Goal: Task Accomplishment & Management: Complete application form

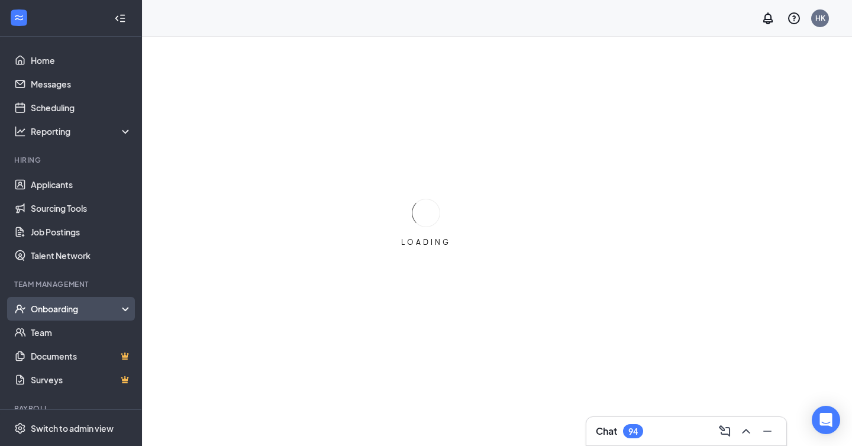
click at [65, 315] on div "Onboarding" at bounding box center [71, 309] width 142 height 24
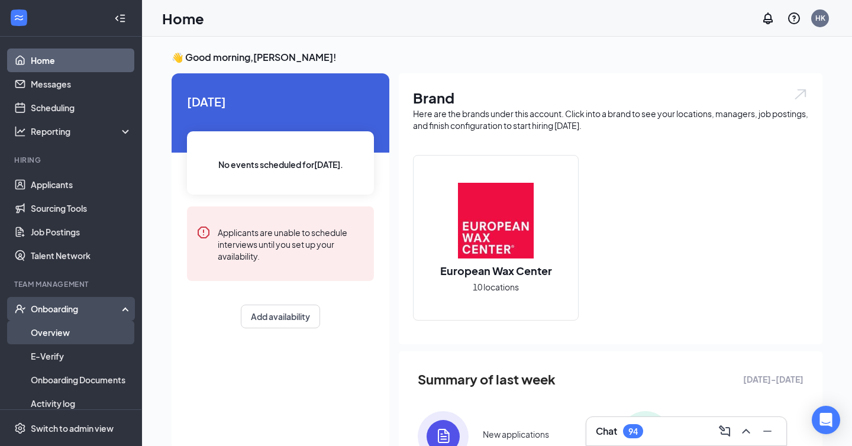
click at [70, 330] on link "Overview" at bounding box center [81, 333] width 101 height 24
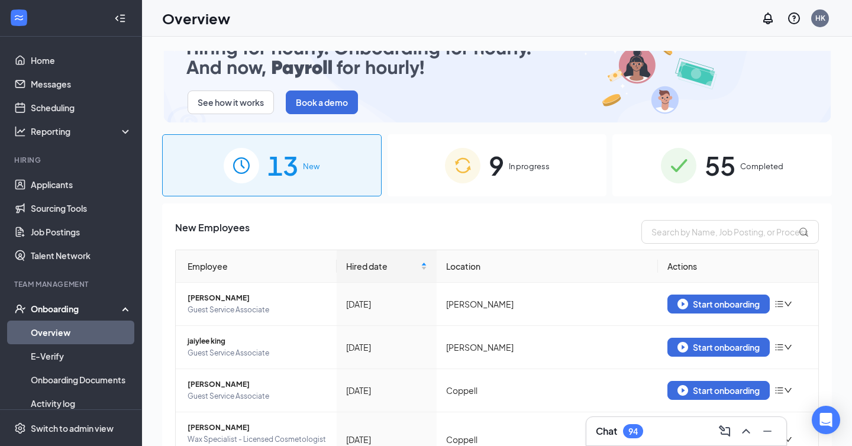
scroll to position [16, 0]
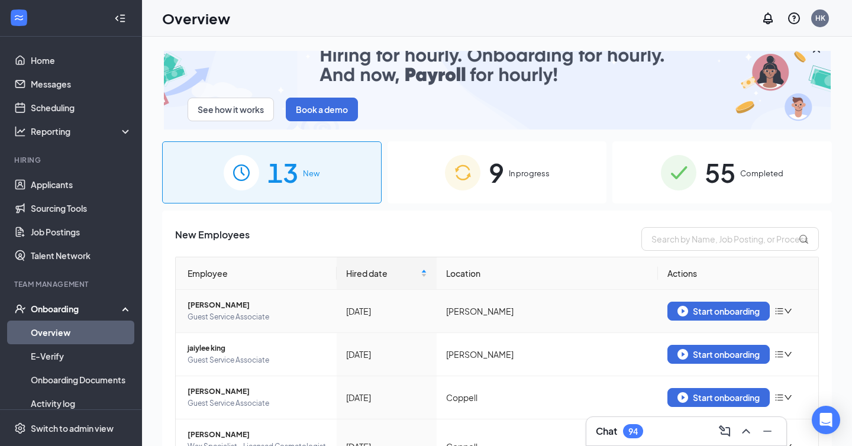
click at [232, 309] on span "mia cespedes" at bounding box center [258, 305] width 140 height 12
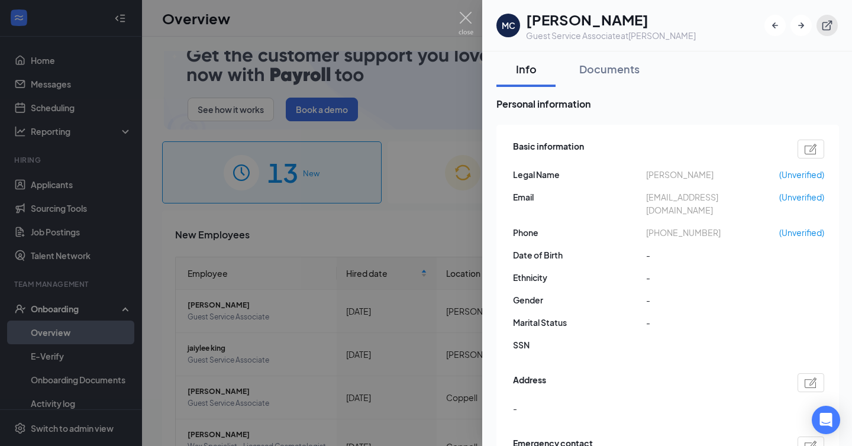
click at [828, 27] on icon "ExternalLink" at bounding box center [827, 26] width 12 height 12
click at [396, 251] on div at bounding box center [426, 223] width 852 height 446
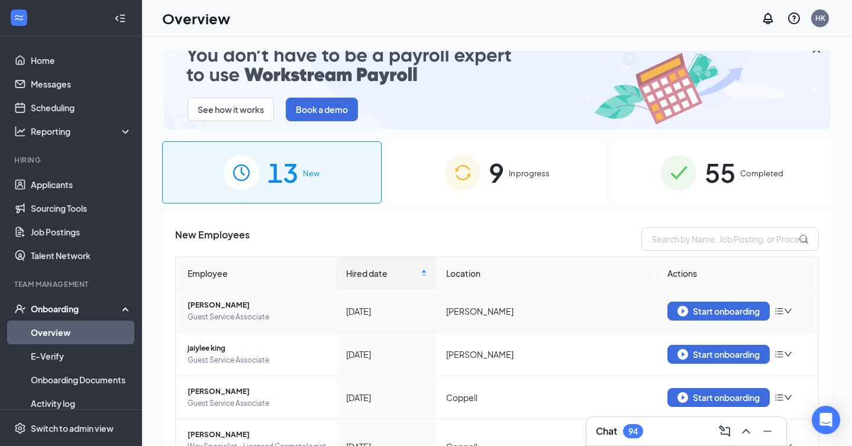
click at [780, 308] on icon "bars" at bounding box center [779, 311] width 8 height 7
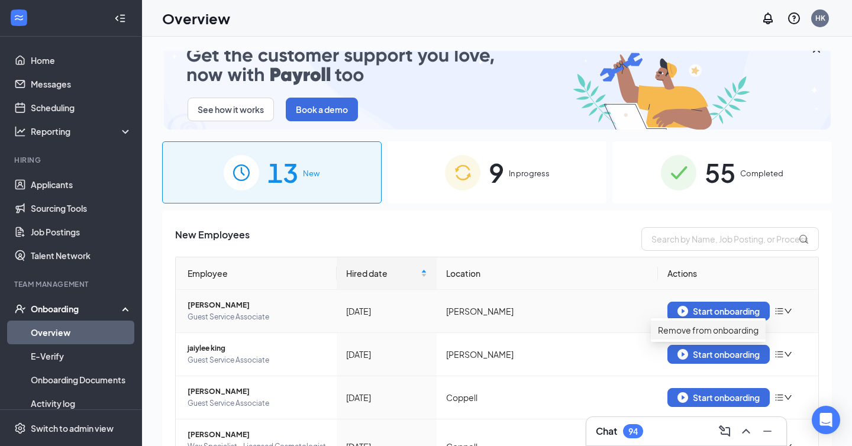
click at [758, 336] on div "Remove from onboarding" at bounding box center [708, 330] width 101 height 13
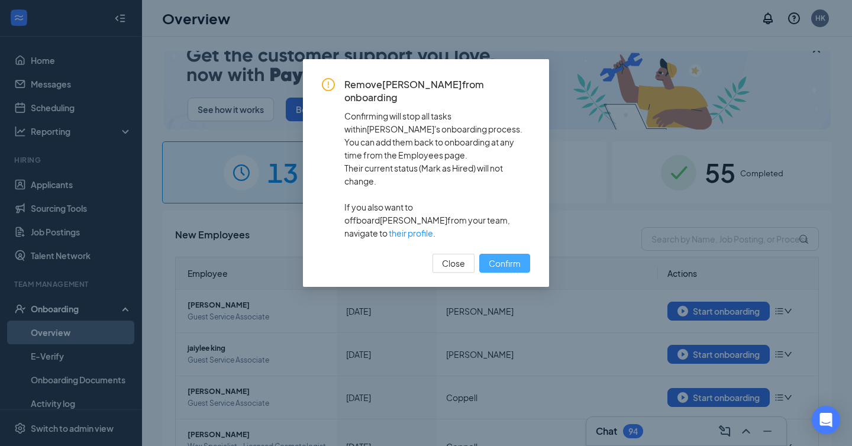
click at [508, 257] on span "Confirm" at bounding box center [505, 263] width 32 height 13
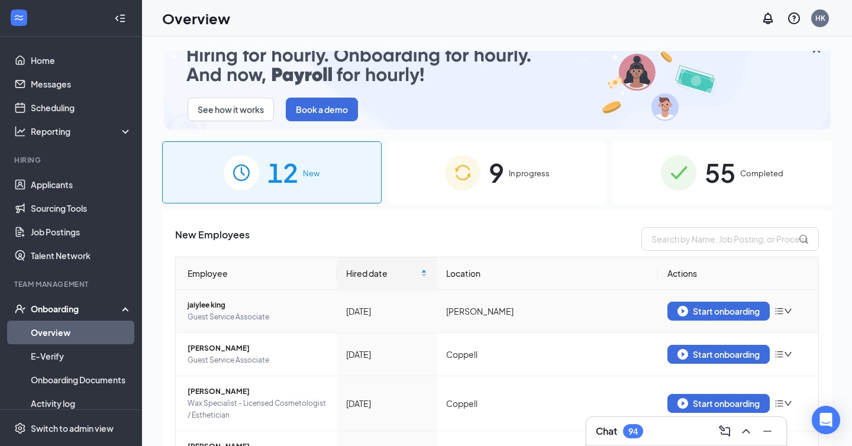
click at [220, 308] on span "jaiylee king" at bounding box center [258, 305] width 140 height 12
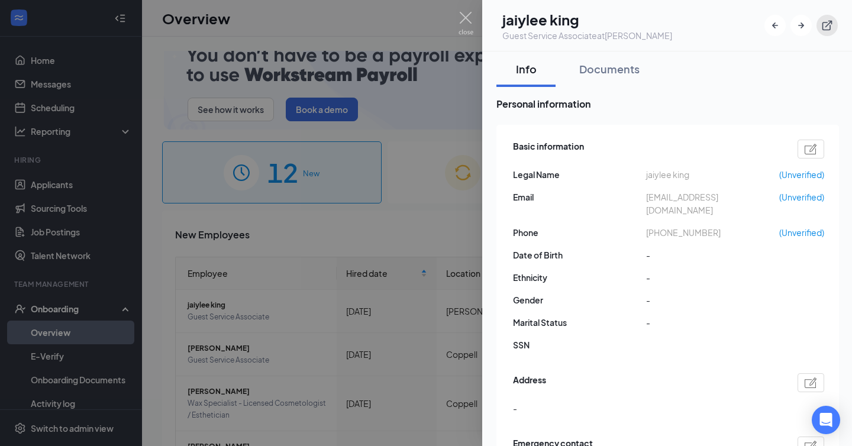
click at [829, 27] on icon "ExternalLink" at bounding box center [827, 26] width 12 height 12
click at [829, 26] on icon "ExternalLink" at bounding box center [827, 26] width 12 height 12
click at [398, 226] on div at bounding box center [426, 223] width 852 height 446
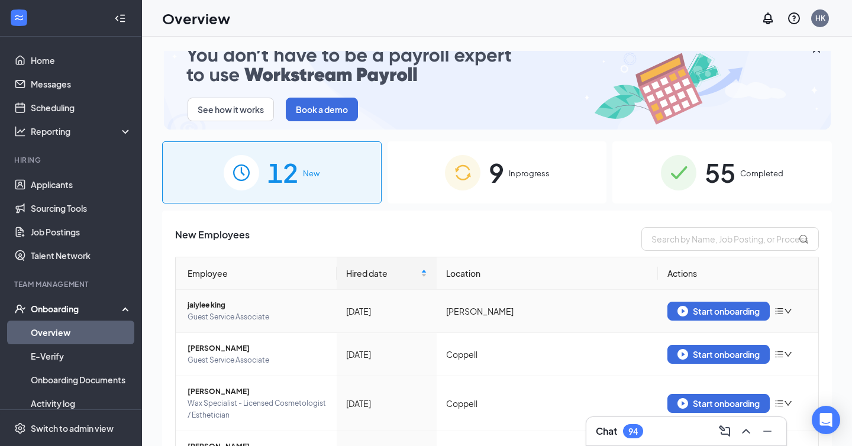
click at [783, 310] on icon "bars" at bounding box center [778, 310] width 9 height 9
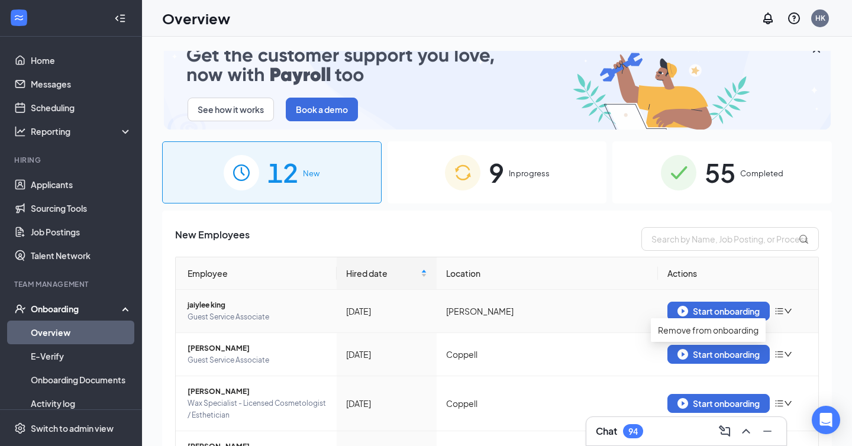
click at [591, 295] on td "Forney" at bounding box center [547, 311] width 221 height 43
click at [708, 302] on button "Start onboarding" at bounding box center [718, 311] width 102 height 19
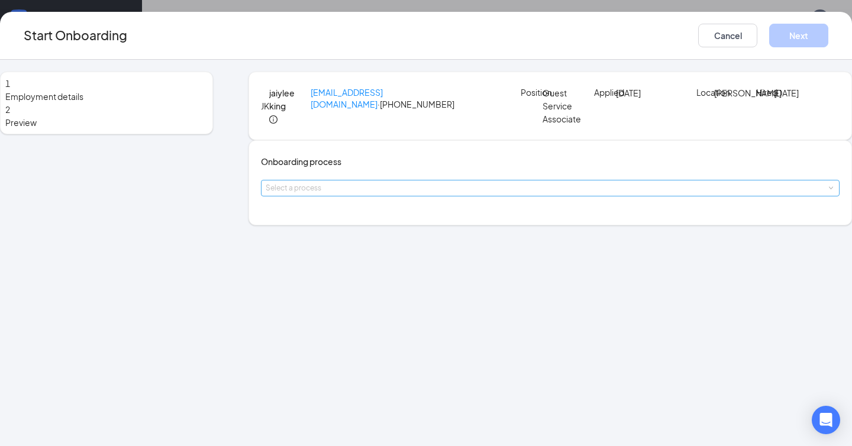
click at [431, 194] on div "Select a process" at bounding box center [548, 188] width 564 height 12
click at [408, 265] on li "WOTC EWC" at bounding box center [387, 264] width 194 height 21
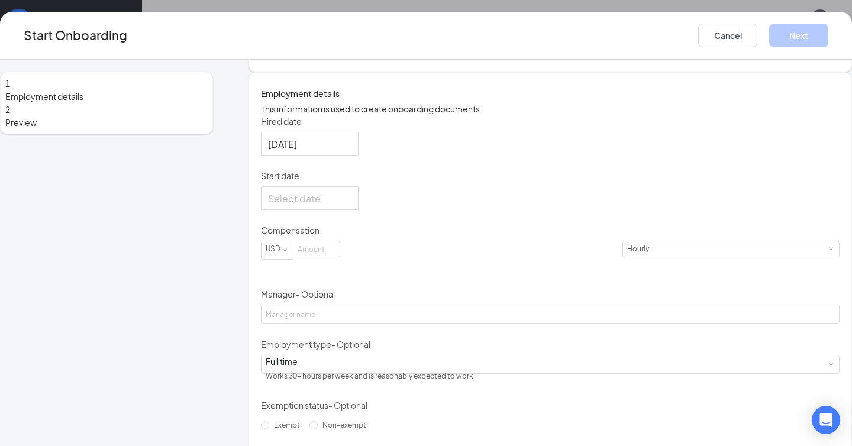
scroll to position [202, 0]
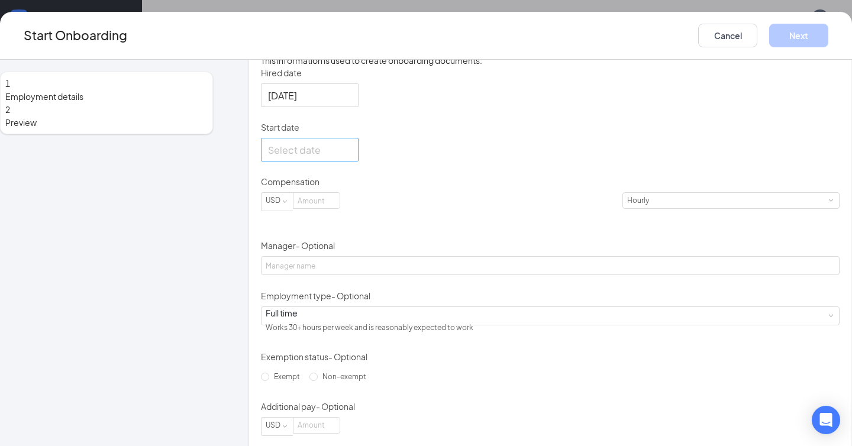
click at [358, 161] on div at bounding box center [310, 150] width 98 height 24
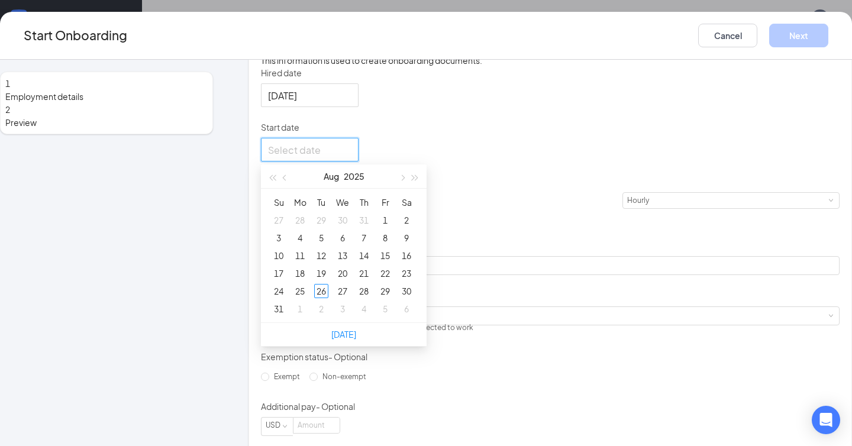
click at [351, 157] on div at bounding box center [309, 150] width 83 height 15
type input "Aug 25, 2025"
click at [307, 298] on div "25" at bounding box center [300, 291] width 14 height 14
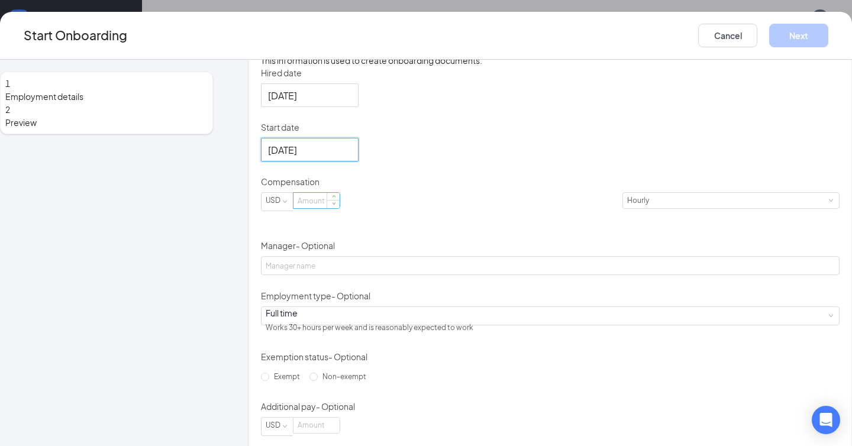
click at [340, 208] on input at bounding box center [316, 200] width 46 height 15
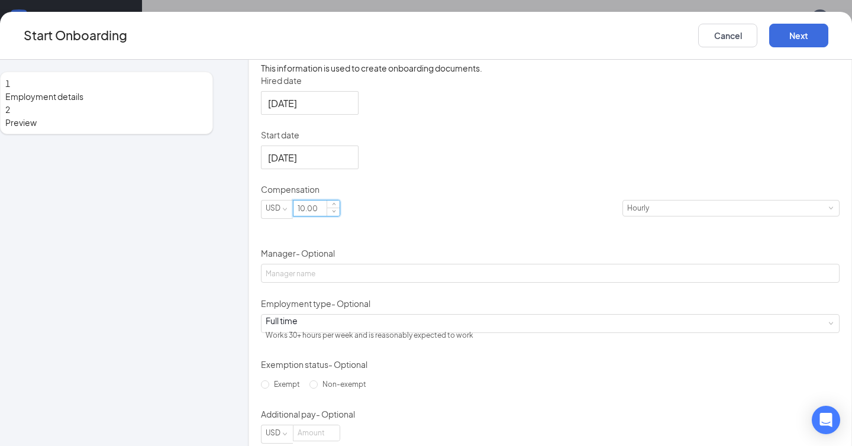
scroll to position [303, 0]
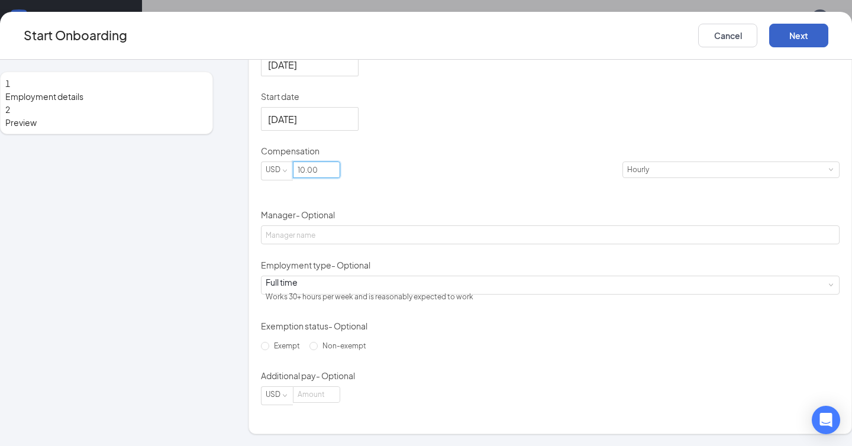
type input "10"
click at [769, 38] on button "Next" at bounding box center [798, 36] width 59 height 24
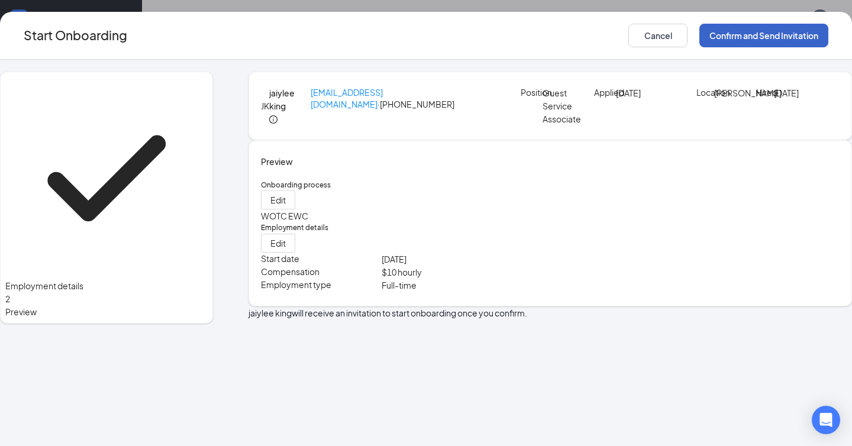
click at [735, 33] on button "Confirm and Send Invitation" at bounding box center [763, 36] width 129 height 24
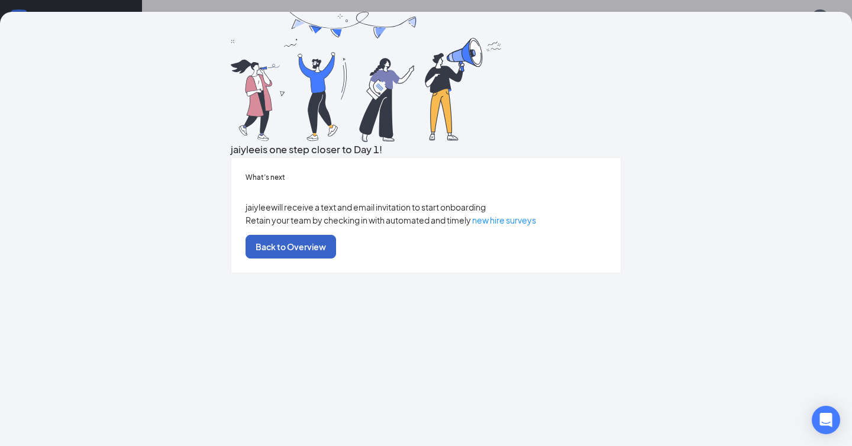
click at [336, 258] on button "Back to Overview" at bounding box center [290, 247] width 91 height 24
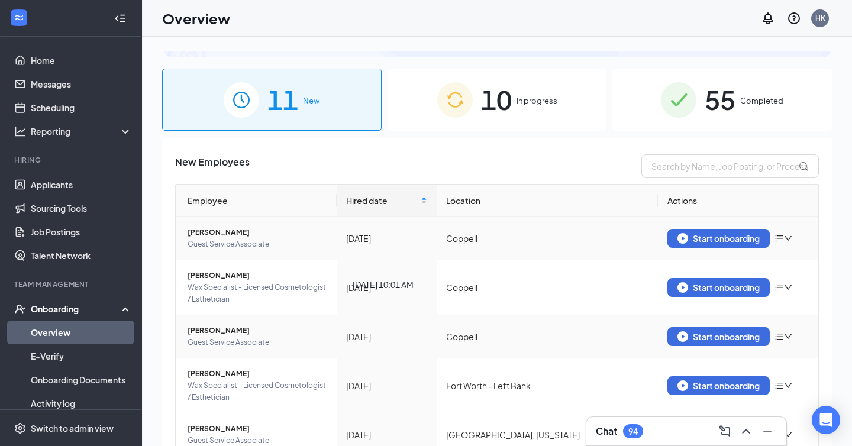
scroll to position [97, 0]
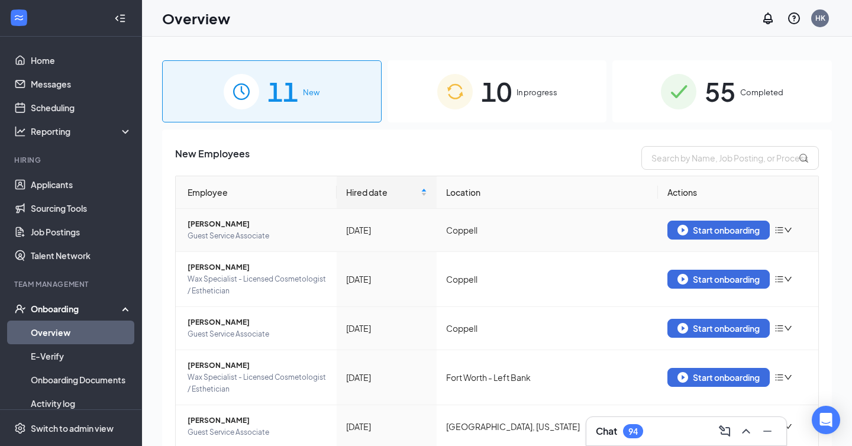
click at [218, 232] on span "Guest Service Associate" at bounding box center [258, 236] width 140 height 12
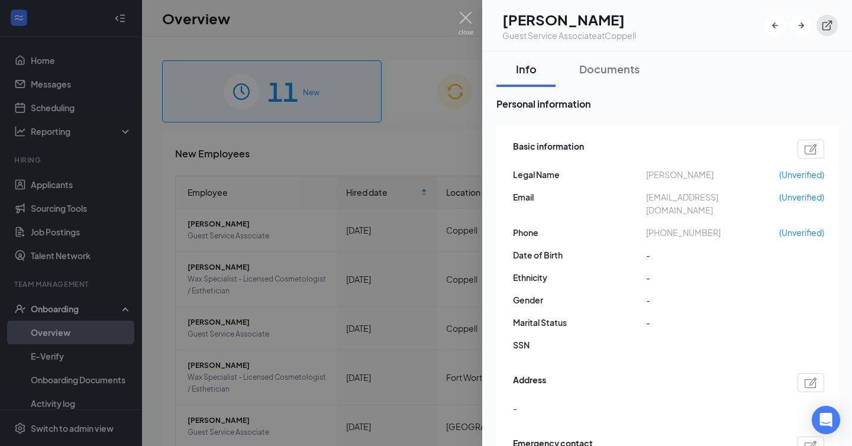
click at [831, 22] on icon "ExternalLink" at bounding box center [827, 26] width 12 height 12
click at [464, 15] on img at bounding box center [465, 23] width 15 height 23
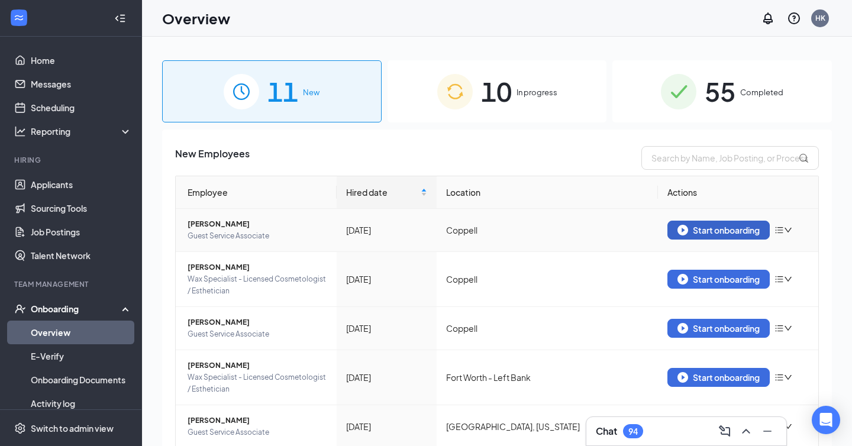
click at [734, 233] on div "Start onboarding" at bounding box center [718, 230] width 82 height 11
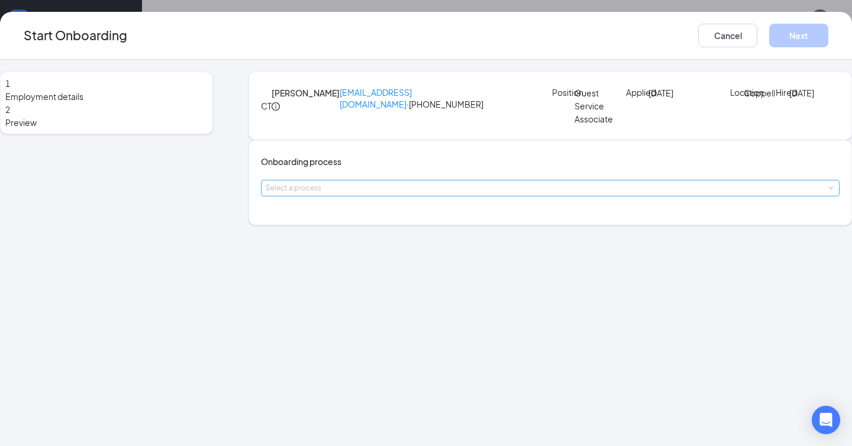
click at [400, 194] on div "Select a process" at bounding box center [548, 188] width 564 height 12
click at [384, 266] on li "WOTC EWC" at bounding box center [387, 264] width 194 height 21
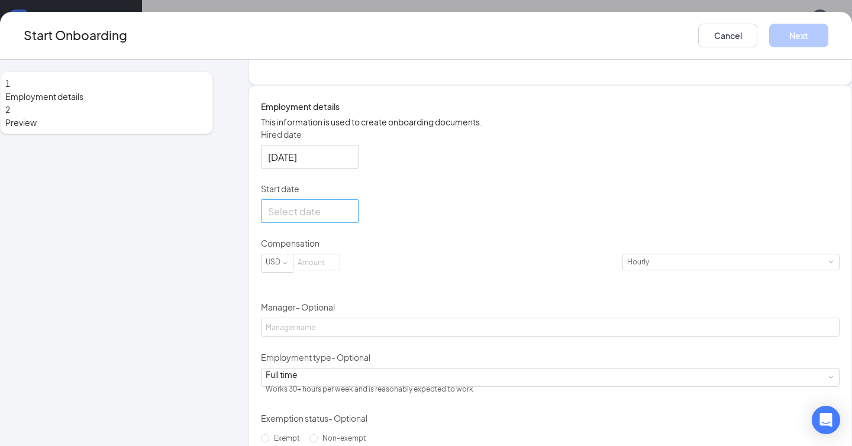
scroll to position [149, 0]
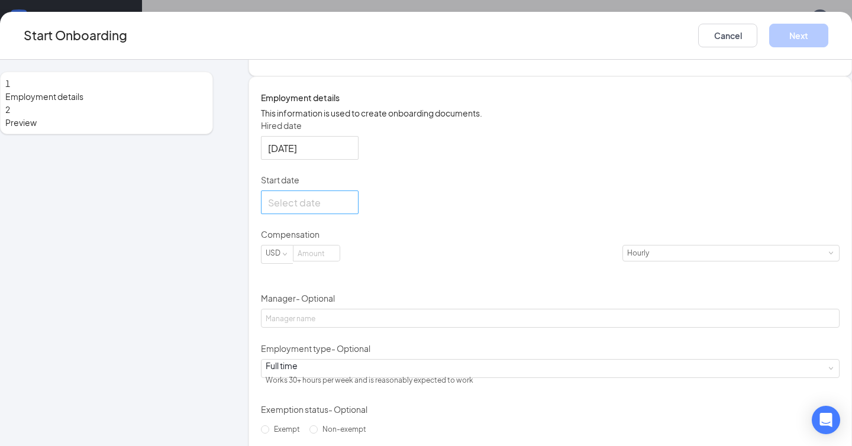
click at [351, 210] on div at bounding box center [309, 202] width 83 height 15
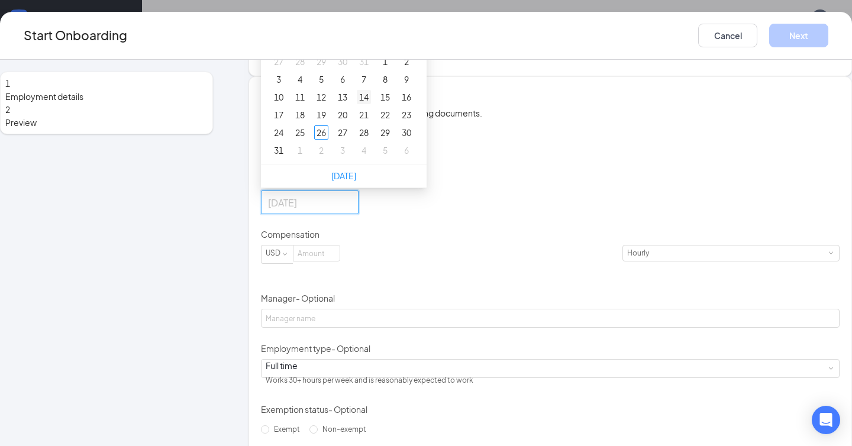
type input "Aug 14, 2025"
click at [371, 104] on div "14" at bounding box center [364, 97] width 14 height 14
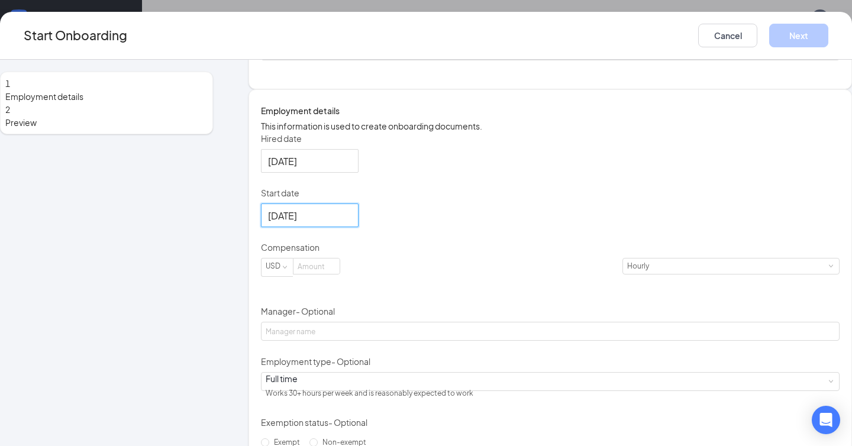
scroll to position [137, 0]
click at [340, 273] on input at bounding box center [316, 264] width 46 height 15
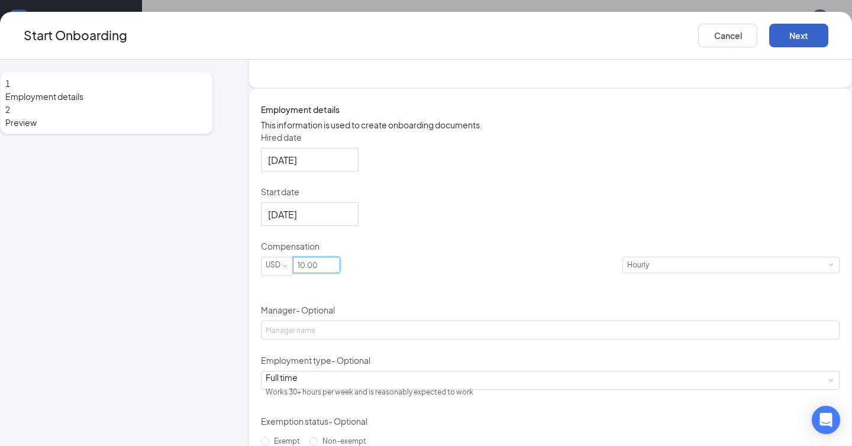
type input "10"
click at [769, 38] on button "Next" at bounding box center [798, 36] width 59 height 24
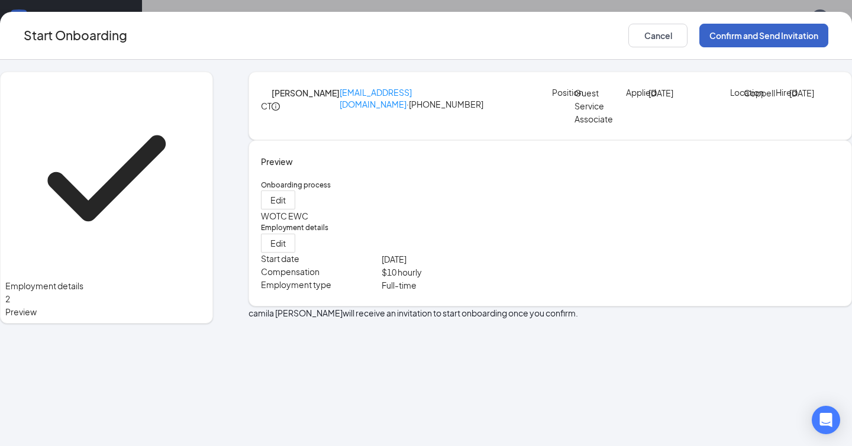
click at [726, 29] on button "Confirm and Send Invitation" at bounding box center [763, 36] width 129 height 24
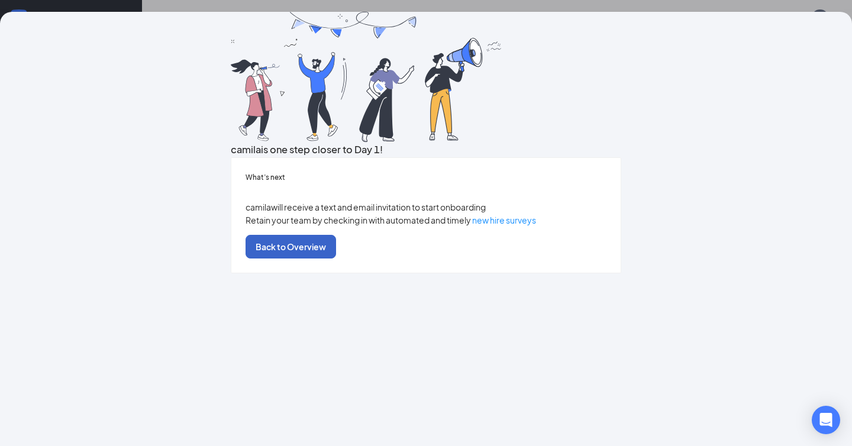
click at [336, 258] on button "Back to Overview" at bounding box center [290, 247] width 91 height 24
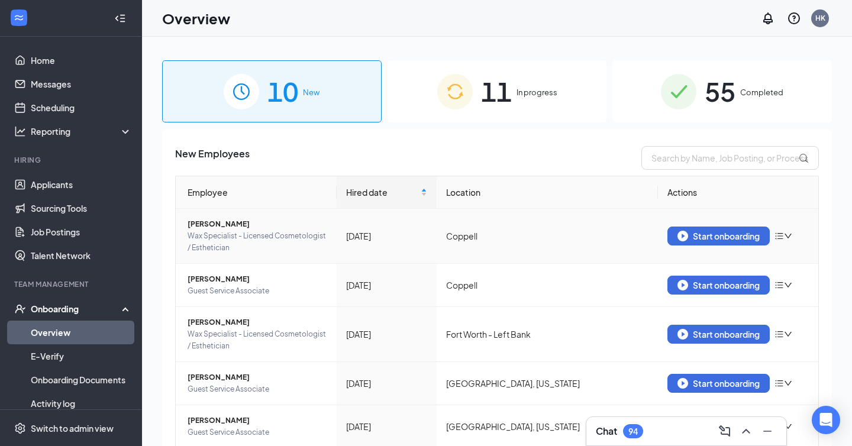
click at [206, 221] on span "Isabel Pintor" at bounding box center [258, 224] width 140 height 12
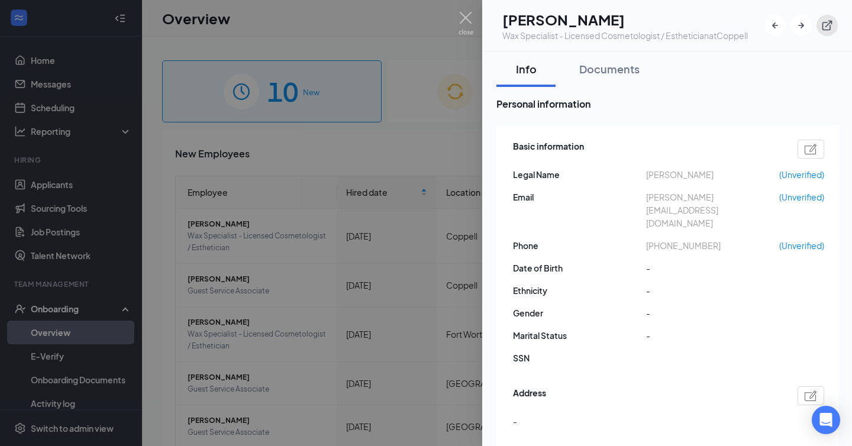
click at [832, 31] on icon "ExternalLink" at bounding box center [827, 26] width 12 height 12
click at [389, 244] on div at bounding box center [426, 223] width 852 height 446
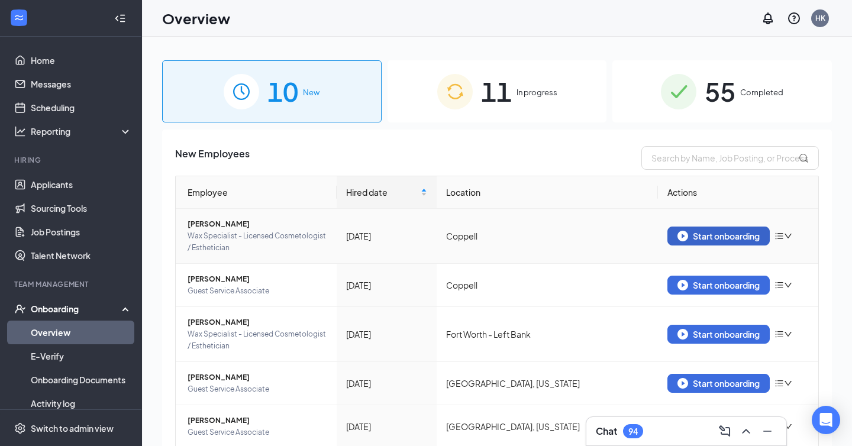
click at [697, 241] on div "Start onboarding" at bounding box center [718, 236] width 82 height 11
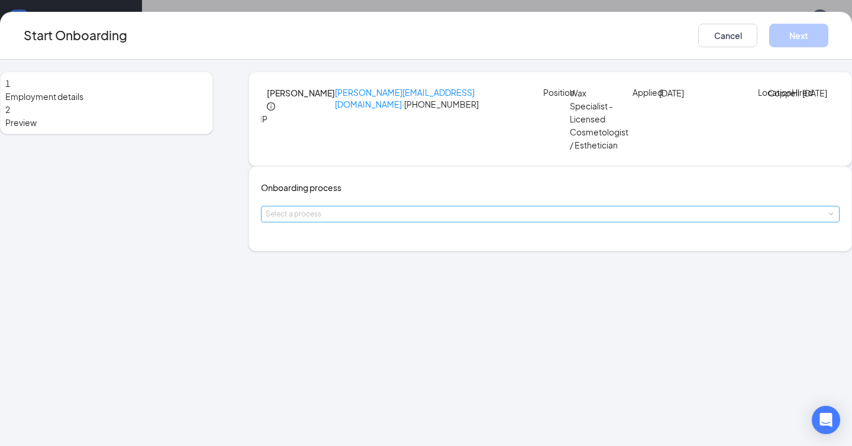
click at [368, 220] on div "Select a process" at bounding box center [548, 214] width 564 height 12
click at [361, 292] on li "WOTC EWC" at bounding box center [387, 288] width 194 height 21
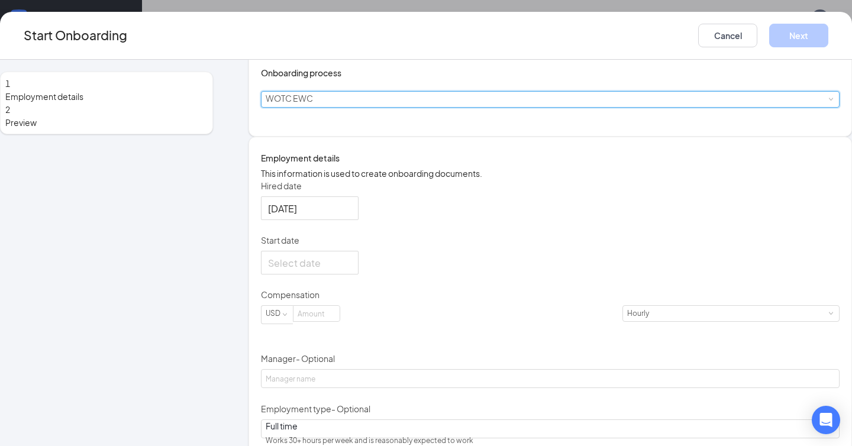
scroll to position [170, 0]
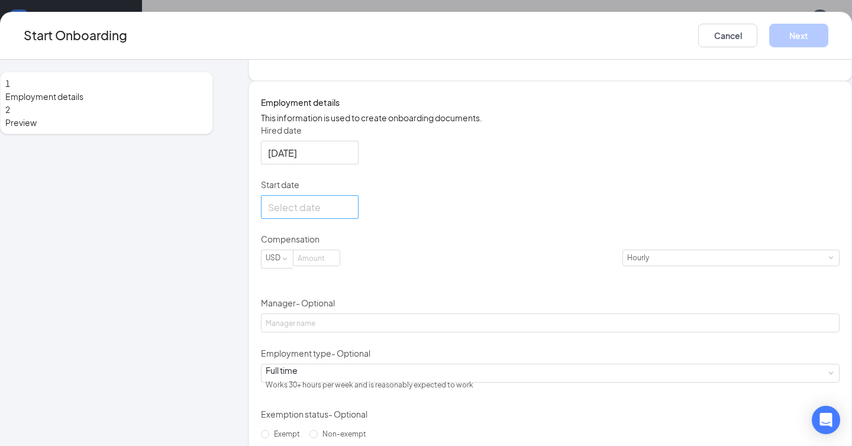
click at [351, 215] on div at bounding box center [309, 207] width 83 height 15
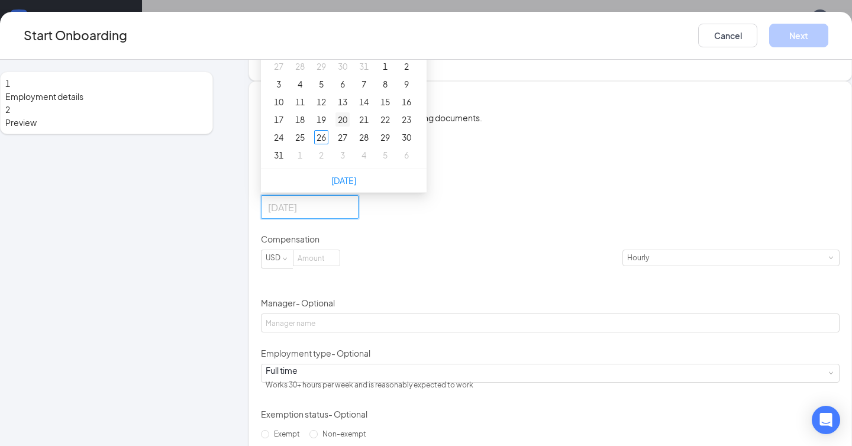
type input "Aug 20, 2025"
click at [350, 127] on div "20" at bounding box center [342, 119] width 14 height 14
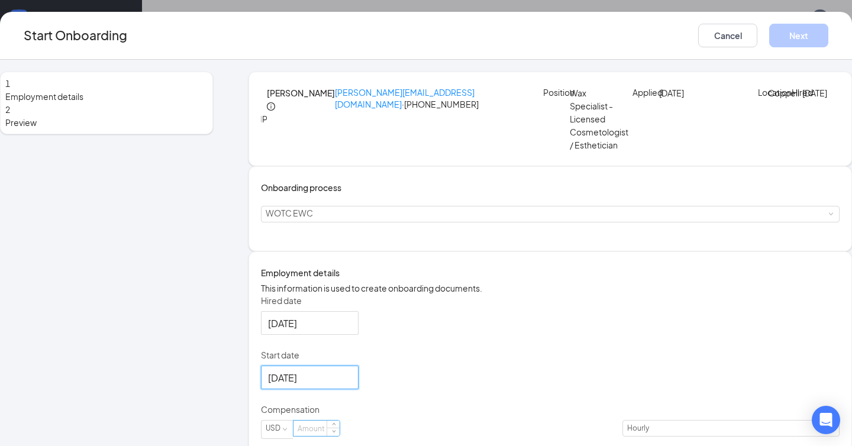
scroll to position [206, 0]
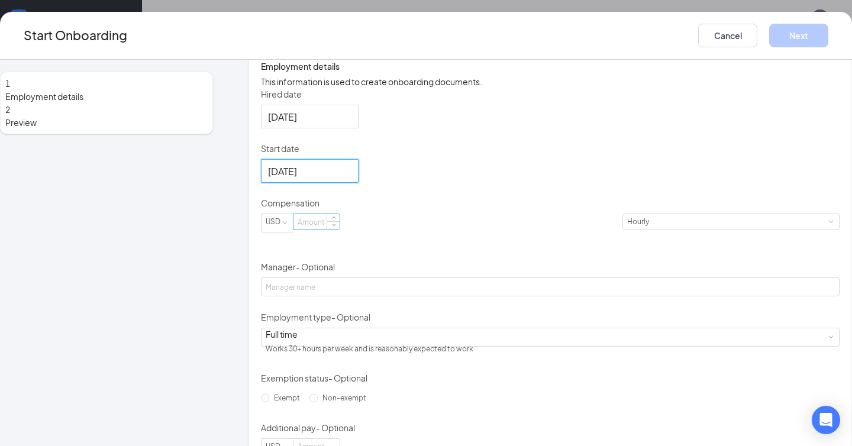
click at [340, 230] on input at bounding box center [316, 221] width 46 height 15
type input "8"
click at [769, 35] on button "Next" at bounding box center [798, 36] width 59 height 24
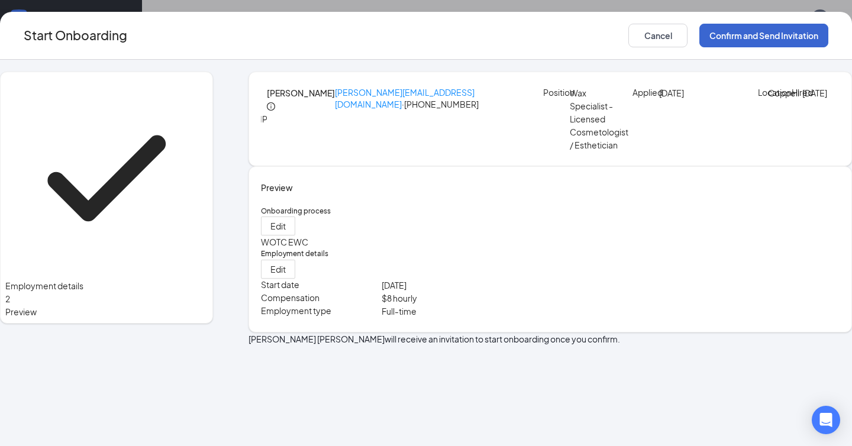
scroll to position [0, 0]
click at [760, 34] on button "Confirm and Send Invitation" at bounding box center [763, 36] width 129 height 24
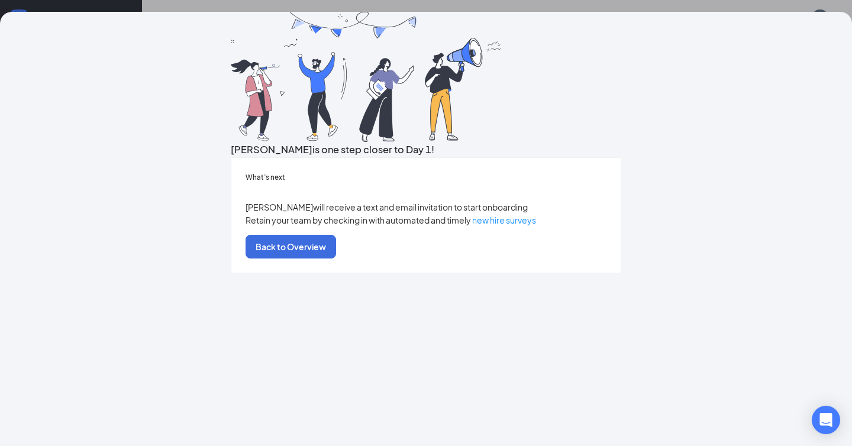
click at [427, 273] on div "What’s next Isabel will receive a text and email invitation to start onboarding…" at bounding box center [425, 215] width 389 height 115
click at [336, 258] on button "Back to Overview" at bounding box center [290, 247] width 91 height 24
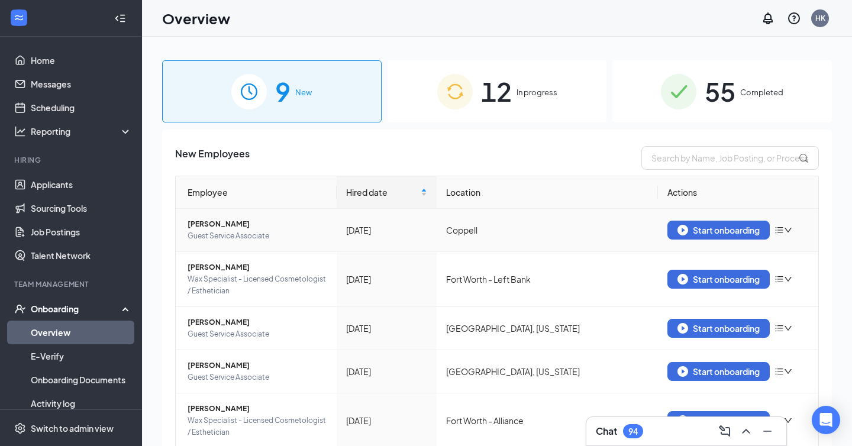
click at [236, 220] on span "Sarah Habib" at bounding box center [258, 224] width 140 height 12
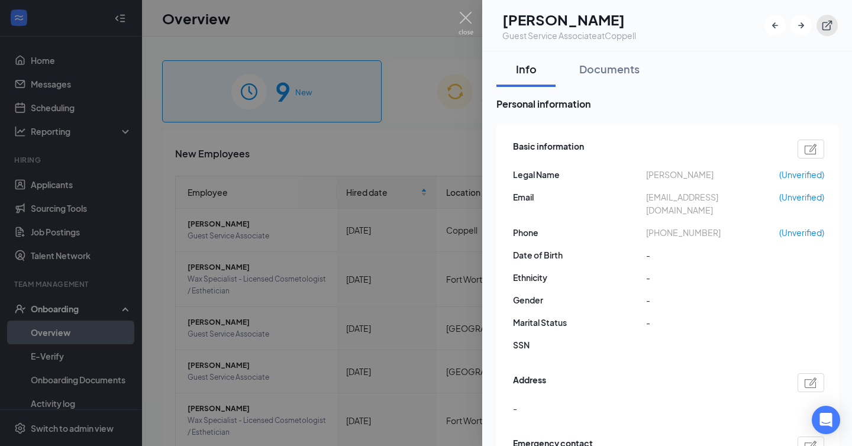
click at [822, 31] on icon "ExternalLink" at bounding box center [827, 26] width 12 height 12
click at [435, 183] on div at bounding box center [426, 223] width 852 height 446
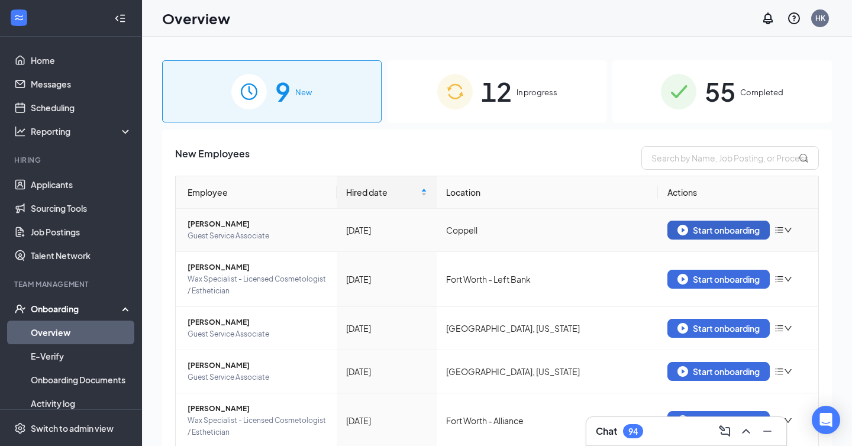
click at [719, 233] on div "Start onboarding" at bounding box center [718, 230] width 82 height 11
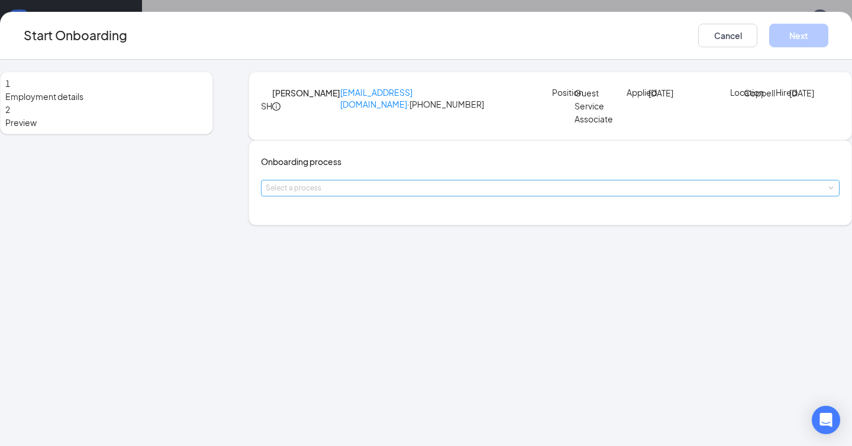
click at [346, 194] on div "Select a process" at bounding box center [548, 188] width 564 height 12
click at [343, 270] on li "WOTC EWC" at bounding box center [387, 264] width 194 height 21
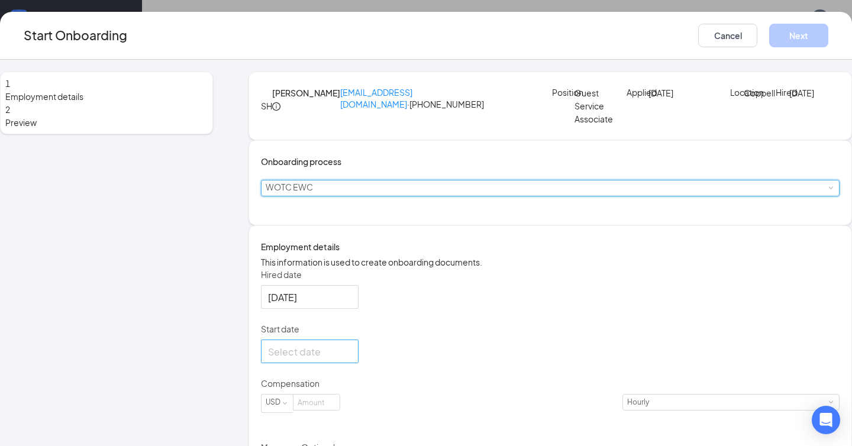
click at [351, 359] on div at bounding box center [309, 351] width 83 height 15
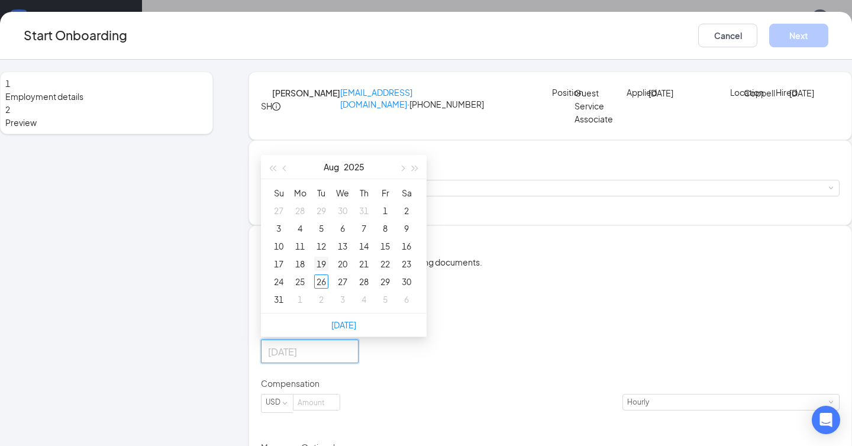
type input "Aug 19, 2025"
click at [328, 271] on div "19" at bounding box center [321, 264] width 14 height 14
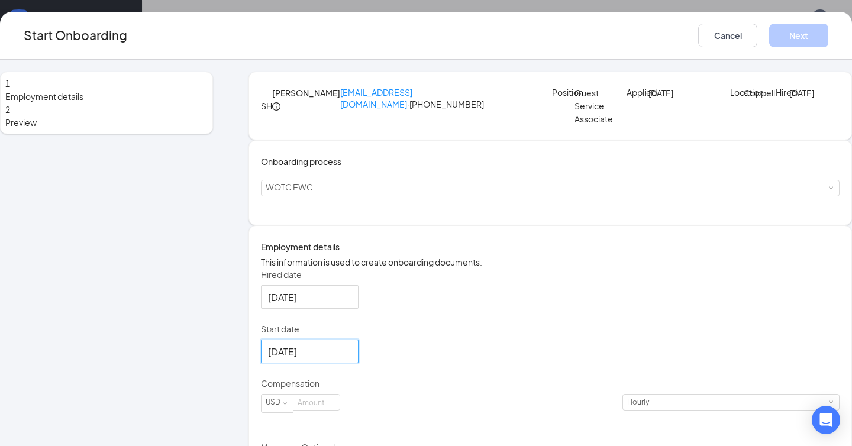
scroll to position [299, 0]
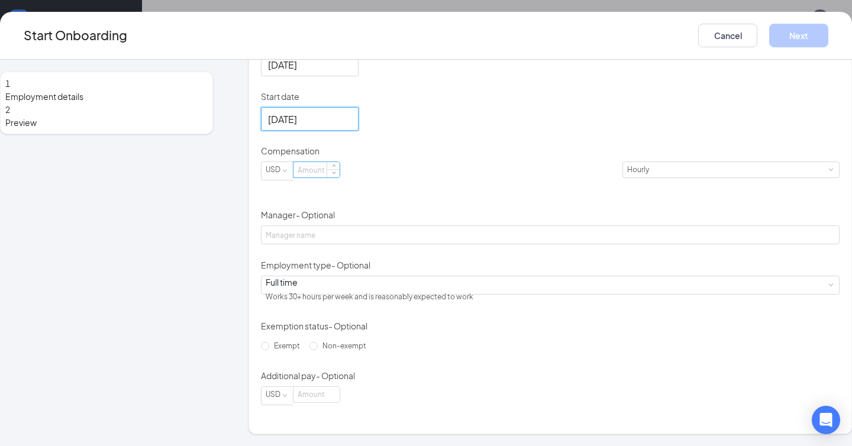
click at [340, 177] on input at bounding box center [316, 169] width 46 height 15
type input "10"
click at [769, 33] on button "Next" at bounding box center [798, 36] width 59 height 24
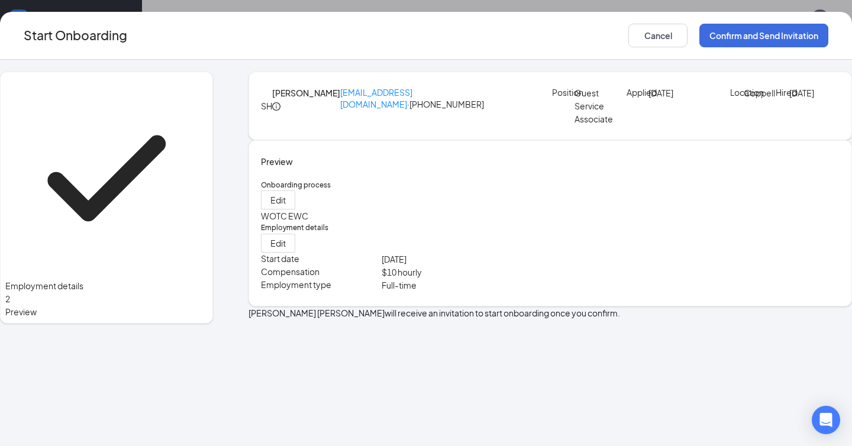
scroll to position [0, 0]
click at [725, 38] on button "Confirm and Send Invitation" at bounding box center [763, 36] width 129 height 24
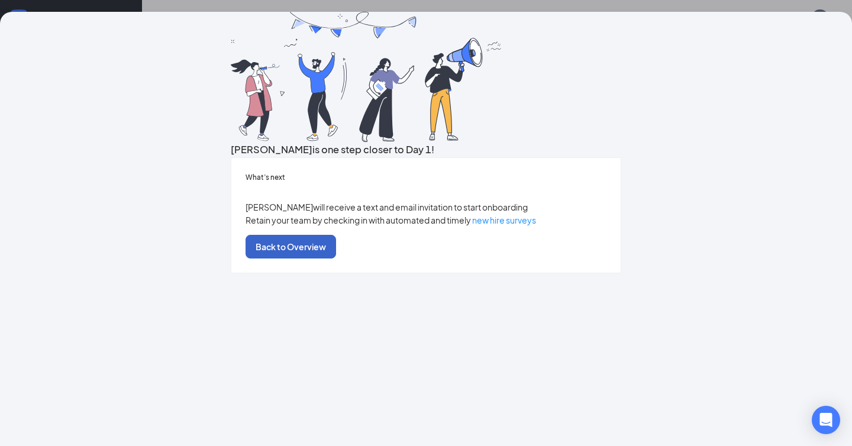
click at [336, 258] on button "Back to Overview" at bounding box center [290, 247] width 91 height 24
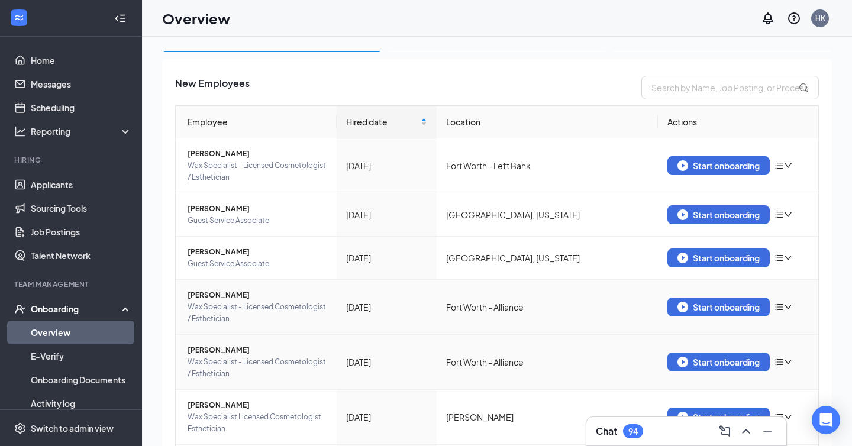
scroll to position [209, 0]
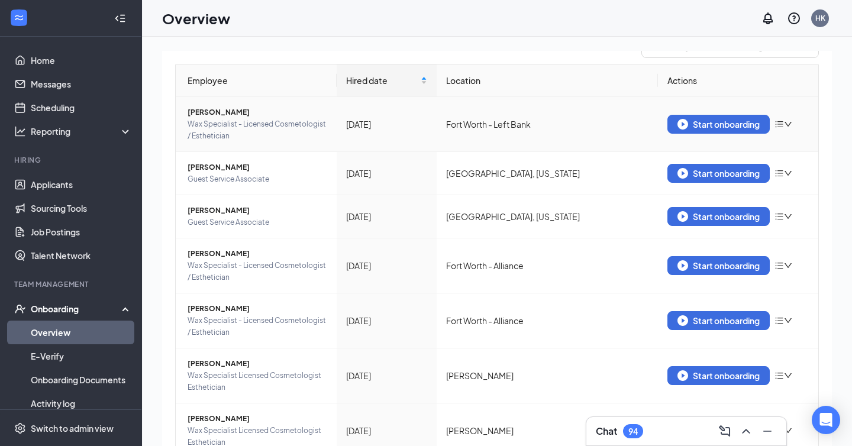
click at [219, 108] on span "Angelina Ayala" at bounding box center [258, 112] width 140 height 12
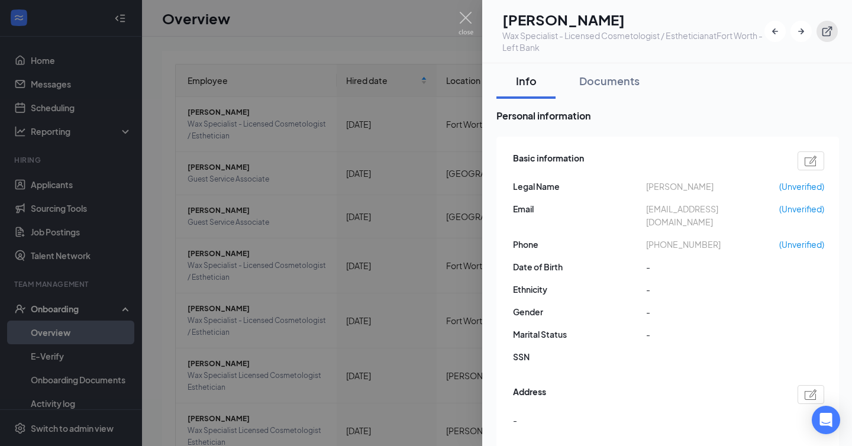
click at [831, 34] on icon "ExternalLink" at bounding box center [827, 31] width 12 height 12
click at [412, 212] on div at bounding box center [426, 223] width 852 height 446
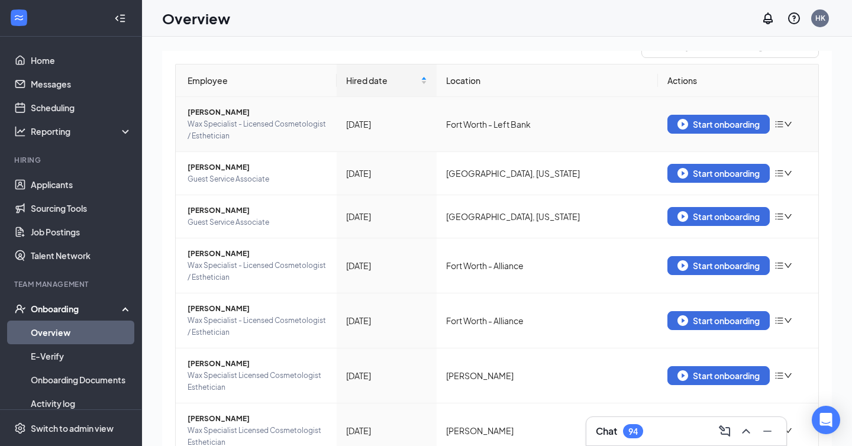
click at [779, 114] on td "Start onboarding" at bounding box center [738, 124] width 161 height 55
click at [779, 125] on icon "bars" at bounding box center [778, 123] width 9 height 9
click at [745, 150] on div "Remove from onboarding" at bounding box center [708, 143] width 101 height 13
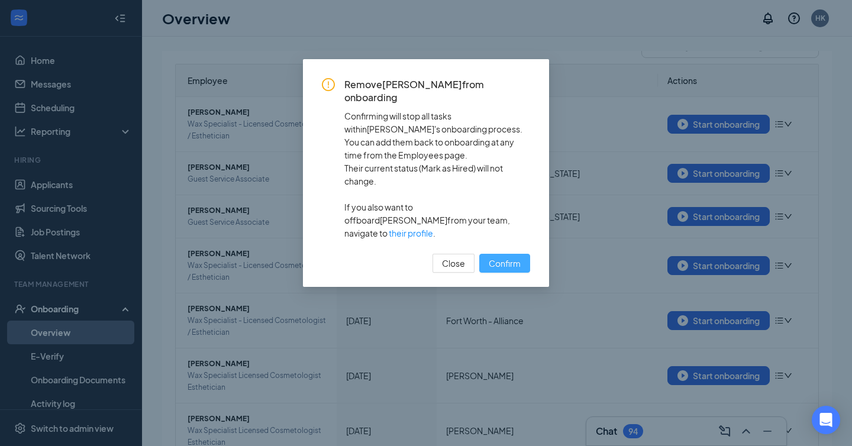
click at [503, 257] on span "Confirm" at bounding box center [505, 263] width 32 height 13
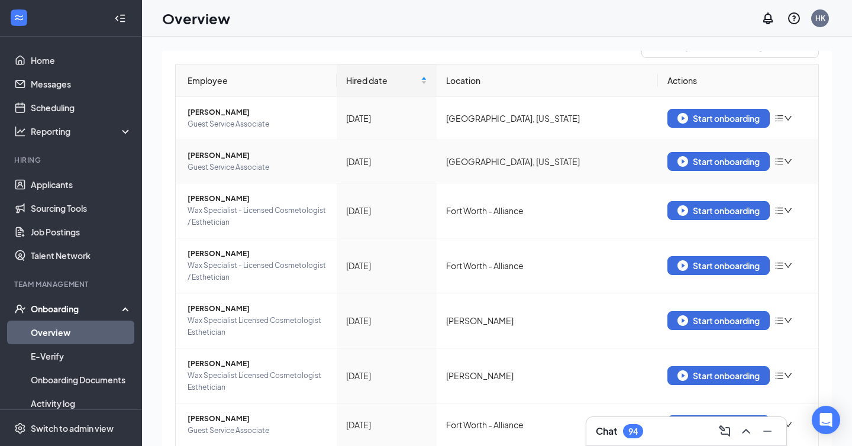
click at [215, 166] on span "Guest Service Associate" at bounding box center [258, 167] width 140 height 12
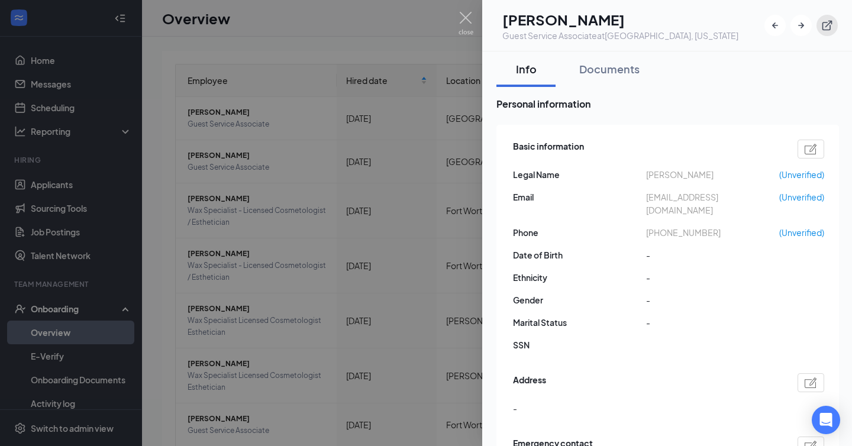
click at [829, 28] on icon "ExternalLink" at bounding box center [827, 26] width 12 height 12
click at [387, 202] on div at bounding box center [426, 223] width 852 height 446
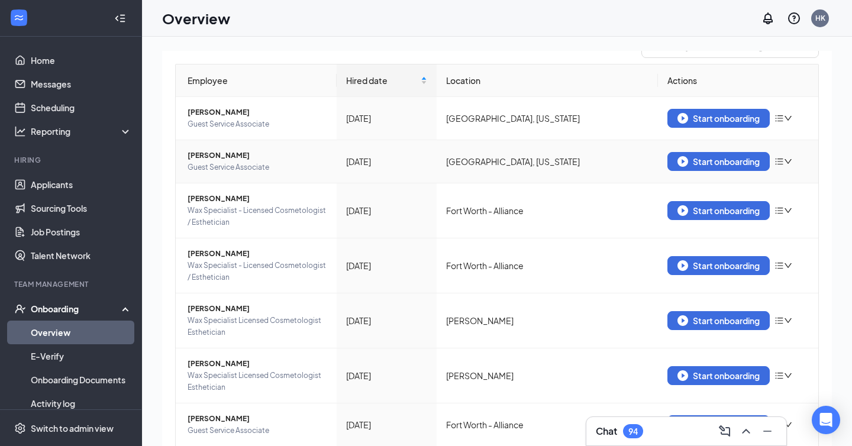
click at [784, 158] on icon "bars" at bounding box center [778, 161] width 9 height 9
click at [757, 187] on div "Remove from onboarding" at bounding box center [708, 180] width 101 height 13
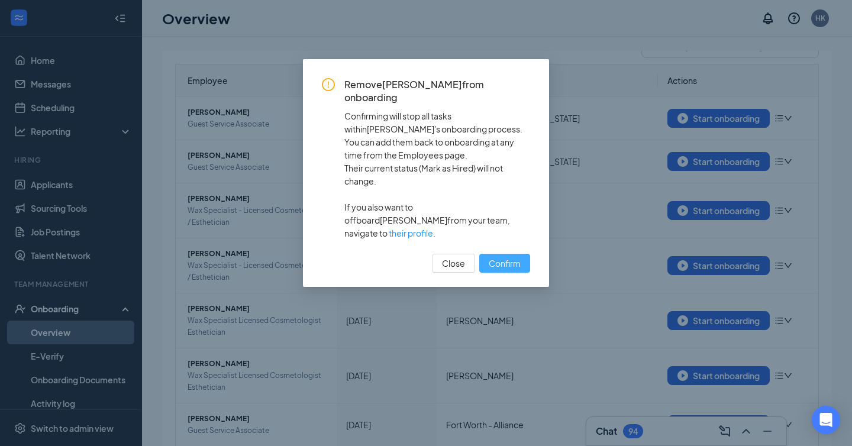
click at [498, 257] on span "Confirm" at bounding box center [505, 263] width 32 height 13
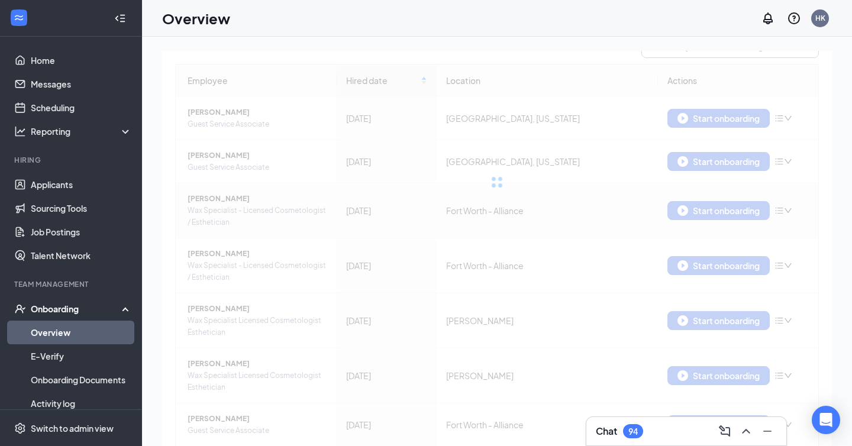
scroll to position [207, 0]
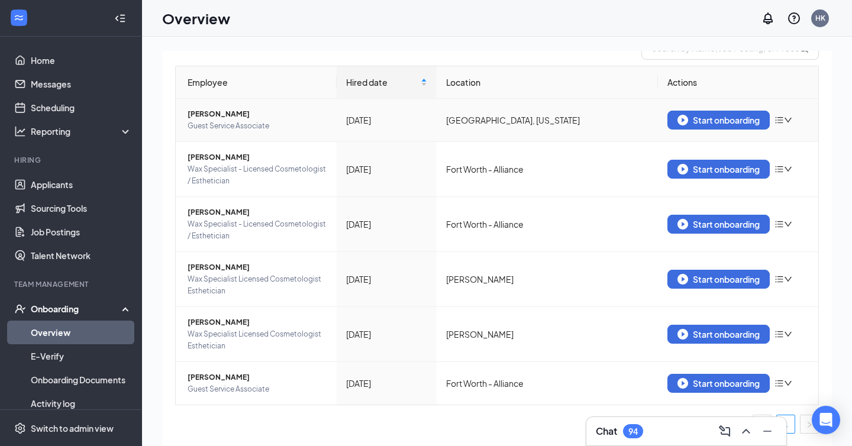
click at [217, 112] on span "Kasey Wagner" at bounding box center [258, 114] width 140 height 12
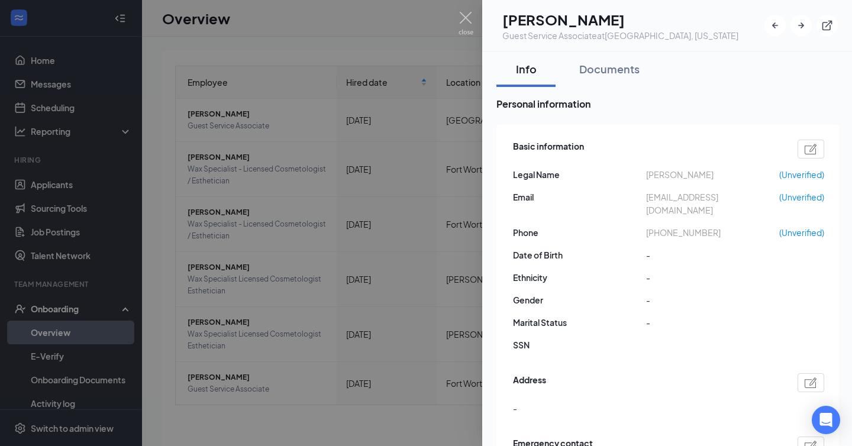
click at [843, 25] on div "KW Kasey Wagner Guest Service Associate at Longview, Texas" at bounding box center [667, 25] width 370 height 51
click at [834, 25] on button "button" at bounding box center [826, 25] width 21 height 21
click at [341, 159] on div at bounding box center [426, 223] width 852 height 446
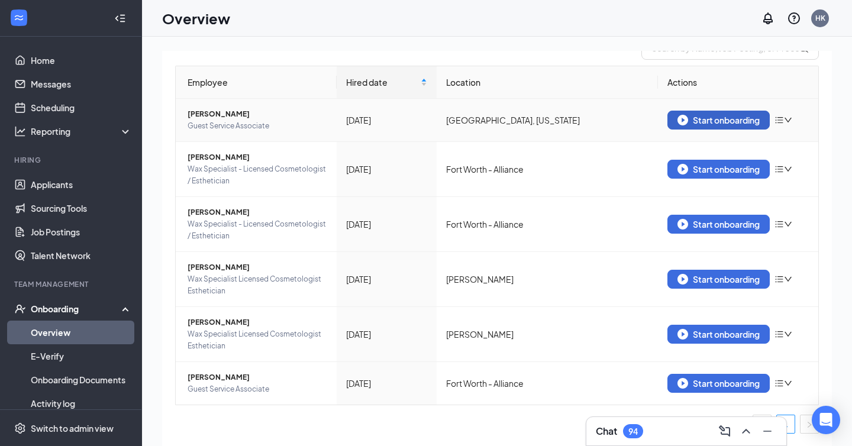
click at [677, 119] on img "button" at bounding box center [682, 120] width 11 height 11
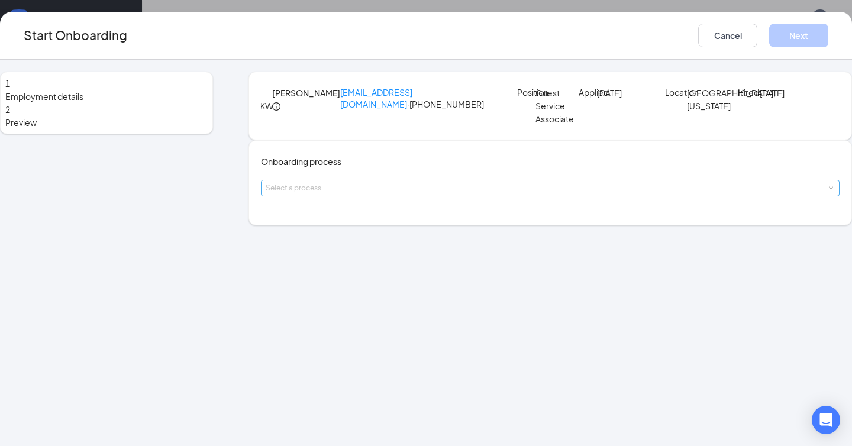
click at [374, 194] on div "Select a process" at bounding box center [548, 188] width 564 height 12
click at [372, 272] on li "WOTC EWC" at bounding box center [387, 264] width 194 height 21
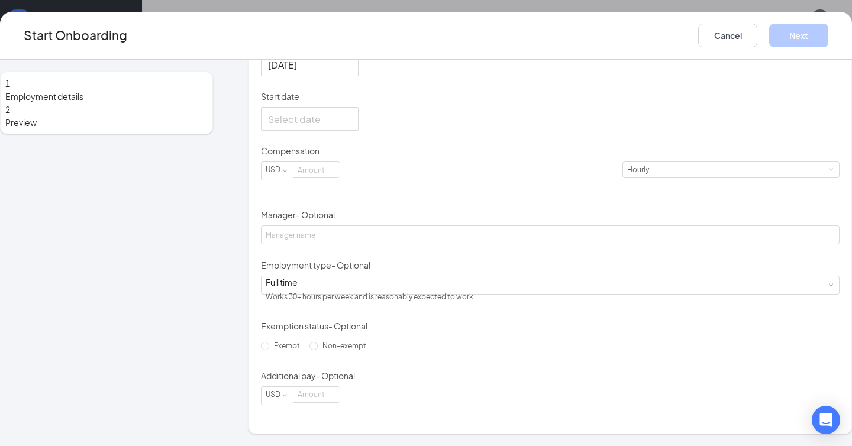
scroll to position [266, 0]
click at [347, 127] on input "Start date" at bounding box center [308, 119] width 81 height 15
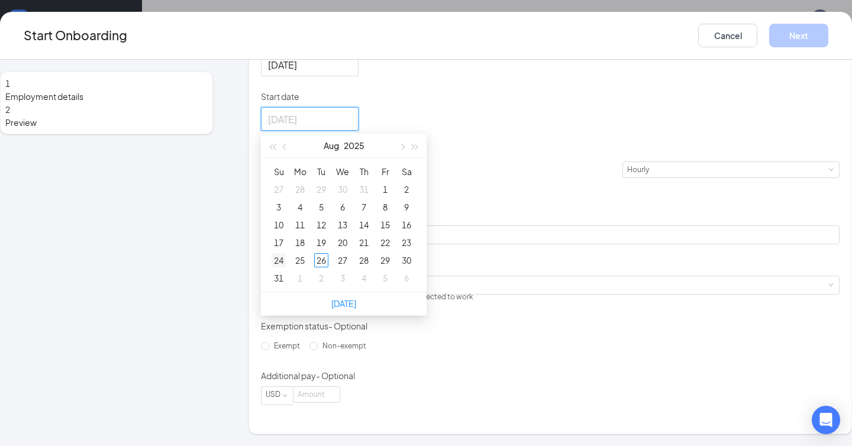
type input "Aug 24, 2025"
click at [286, 267] on div "24" at bounding box center [279, 260] width 14 height 14
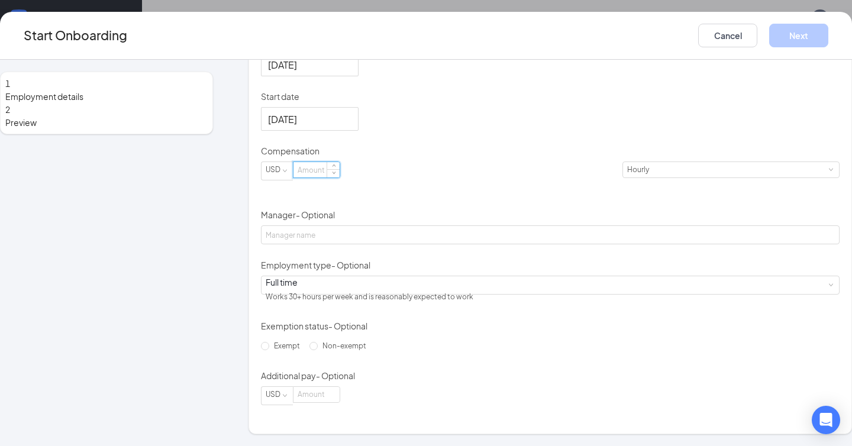
click at [340, 177] on input at bounding box center [316, 169] width 46 height 15
type input "10"
click at [769, 34] on button "Next" at bounding box center [798, 36] width 59 height 24
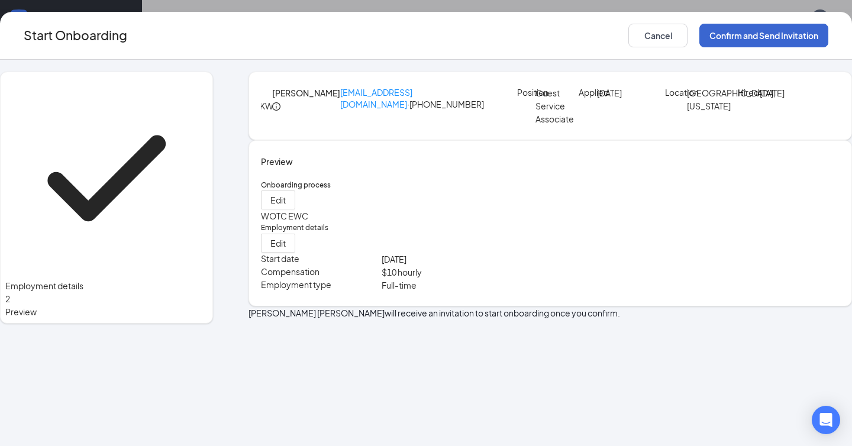
scroll to position [0, 0]
click at [759, 34] on button "Confirm and Send Invitation" at bounding box center [763, 36] width 129 height 24
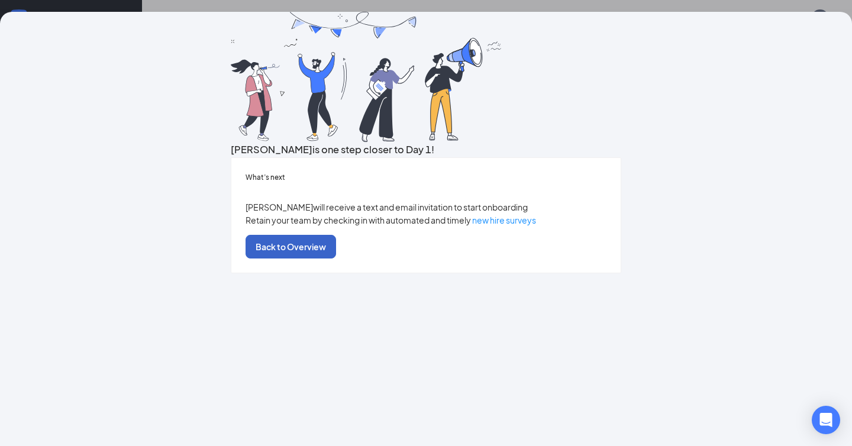
click at [336, 258] on button "Back to Overview" at bounding box center [290, 247] width 91 height 24
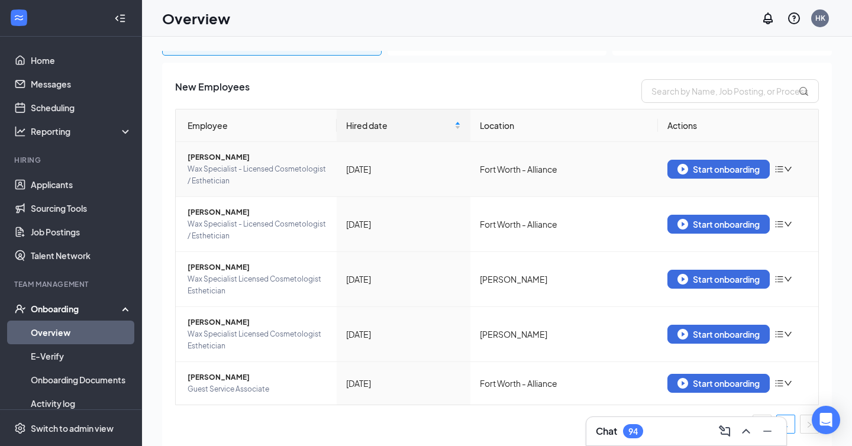
click at [207, 160] on span "Ian Orozco" at bounding box center [258, 157] width 140 height 12
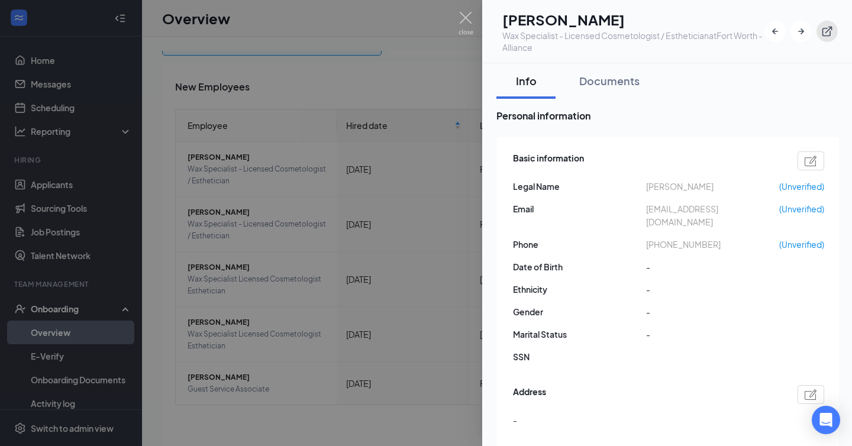
click at [830, 28] on icon "ExternalLink" at bounding box center [827, 32] width 10 height 10
click at [351, 211] on div at bounding box center [426, 223] width 852 height 446
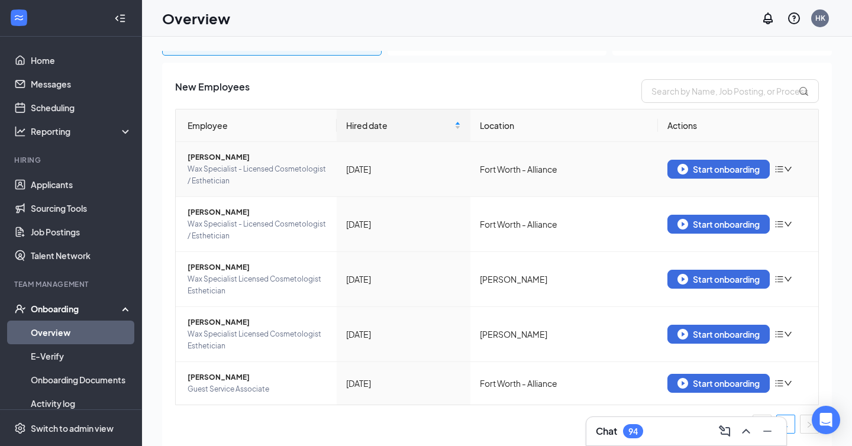
click at [786, 167] on icon "down" at bounding box center [787, 169] width 7 height 5
click at [757, 195] on div "Remove from onboarding" at bounding box center [708, 188] width 101 height 13
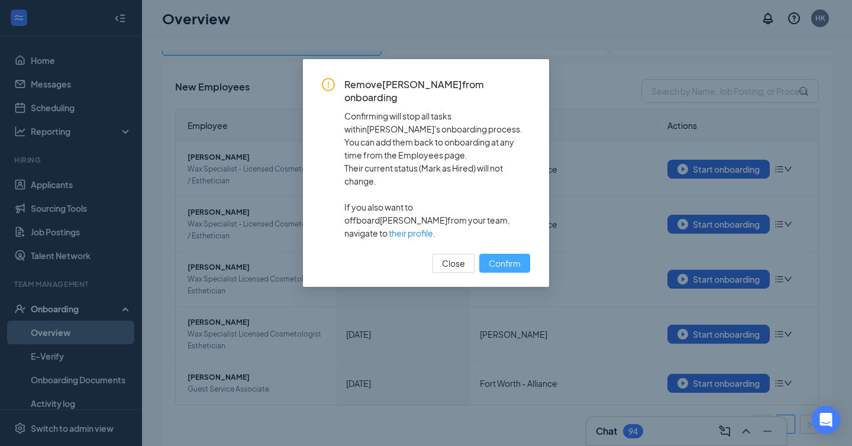
click at [518, 257] on span "Confirm" at bounding box center [505, 263] width 32 height 13
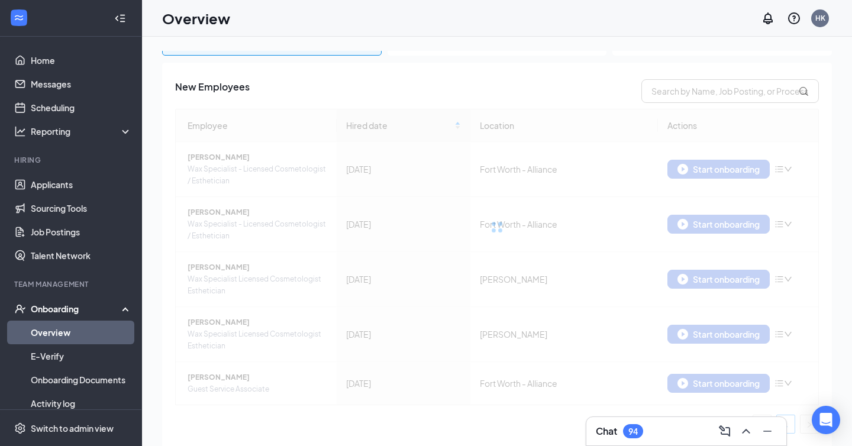
scroll to position [109, 0]
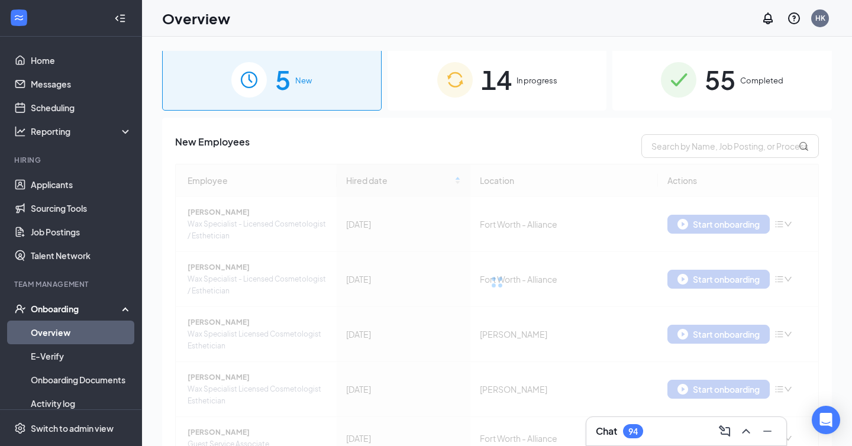
click at [215, 166] on th "Employee" at bounding box center [256, 180] width 161 height 33
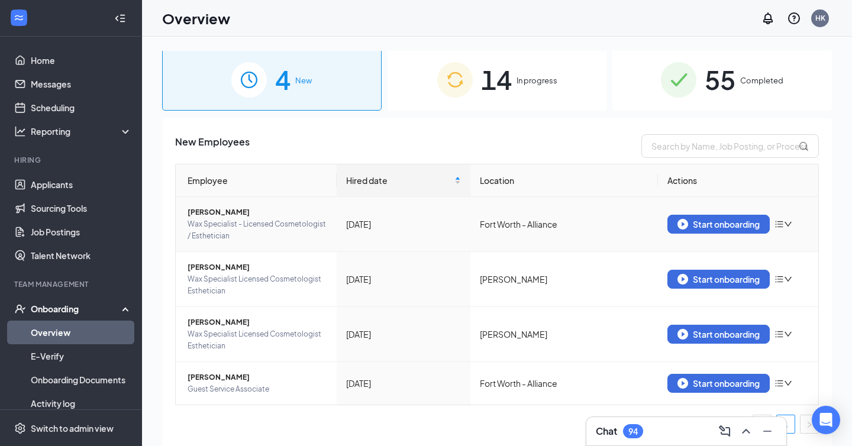
click at [215, 222] on span "Wax Specialist - Licensed Cosmetologist / Esthetician" at bounding box center [258, 230] width 140 height 24
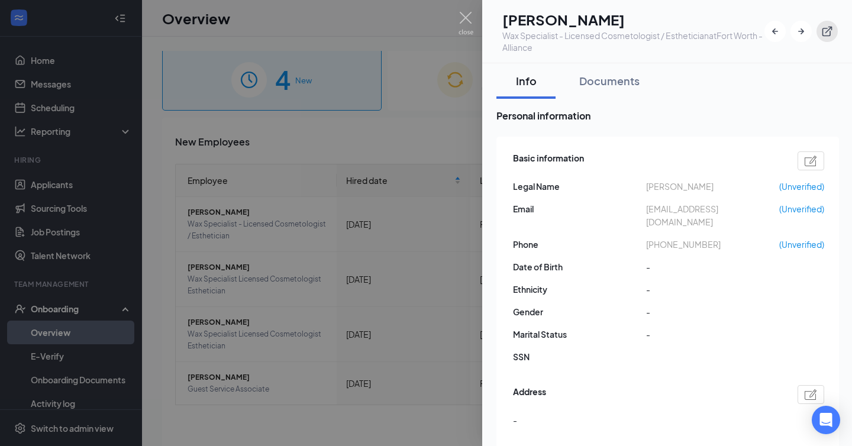
click at [826, 35] on icon "ExternalLink" at bounding box center [827, 32] width 10 height 10
click at [277, 236] on div at bounding box center [426, 223] width 852 height 446
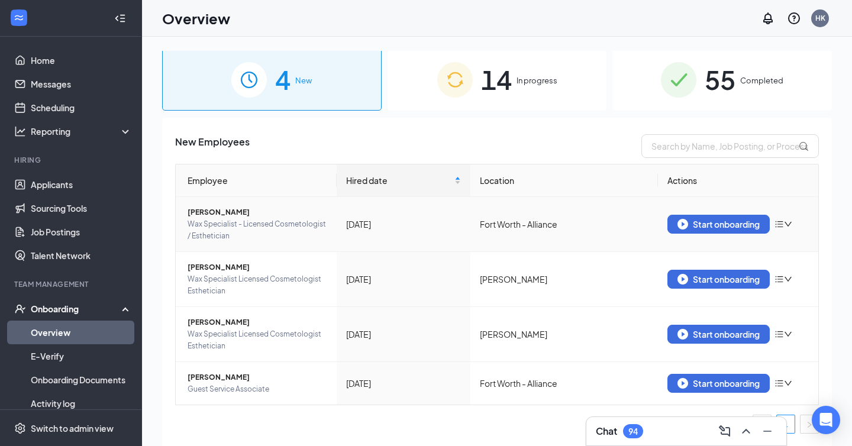
click at [791, 218] on div "Start onboarding" at bounding box center [738, 224] width 142 height 19
click at [786, 219] on div at bounding box center [783, 223] width 18 height 9
click at [756, 253] on li "Remove from onboarding" at bounding box center [708, 243] width 115 height 19
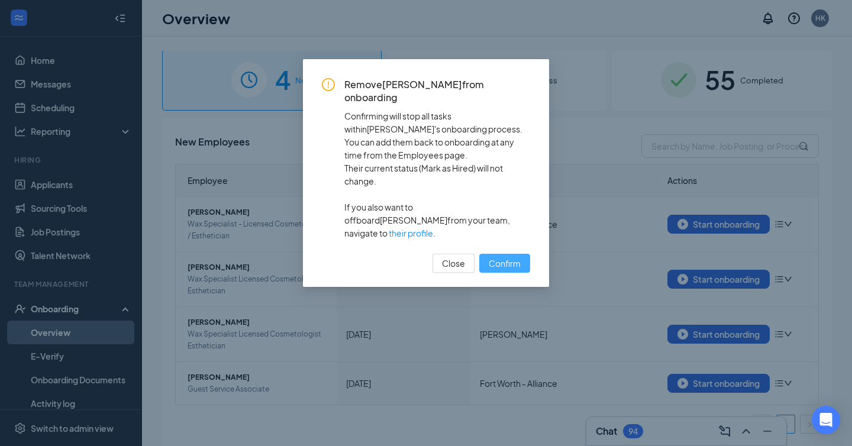
click at [491, 257] on span "Confirm" at bounding box center [505, 263] width 32 height 13
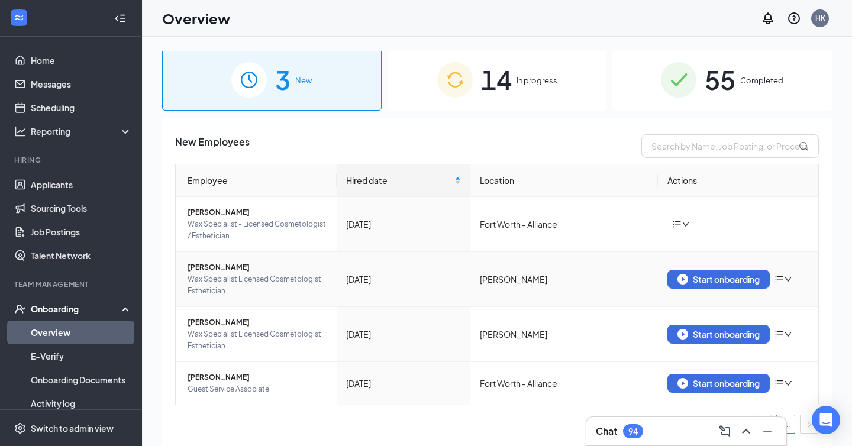
click at [213, 269] on span "Ruth Herrera" at bounding box center [258, 267] width 140 height 12
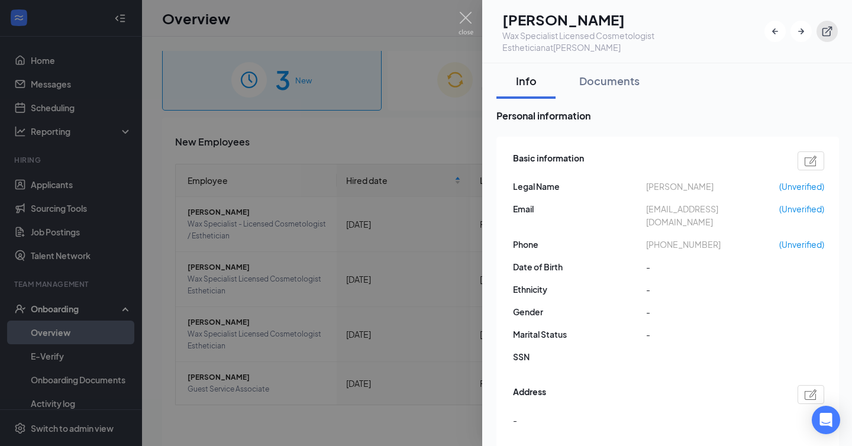
click at [822, 29] on icon "ExternalLink" at bounding box center [827, 32] width 10 height 10
click at [325, 228] on div at bounding box center [426, 223] width 852 height 446
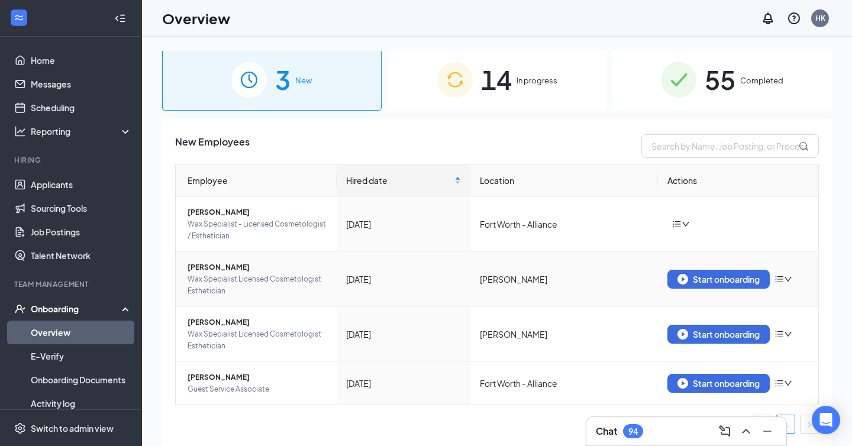
click at [790, 278] on icon "down" at bounding box center [788, 279] width 8 height 8
click at [753, 303] on div "Remove from onboarding" at bounding box center [708, 298] width 101 height 13
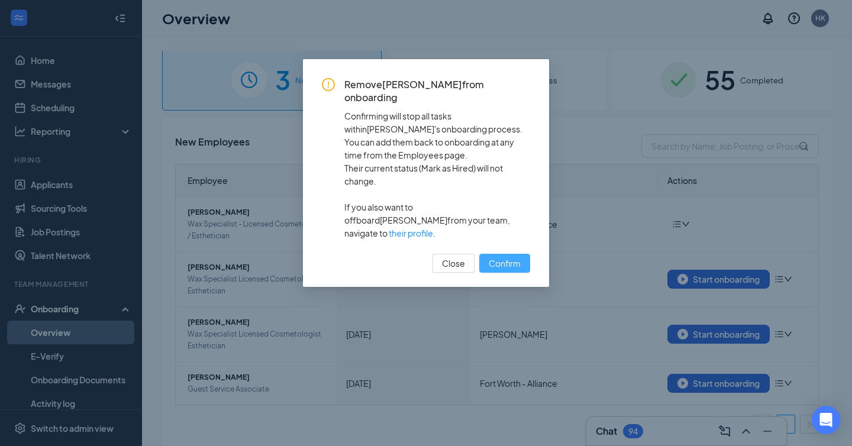
click at [510, 257] on span "Confirm" at bounding box center [505, 263] width 32 height 13
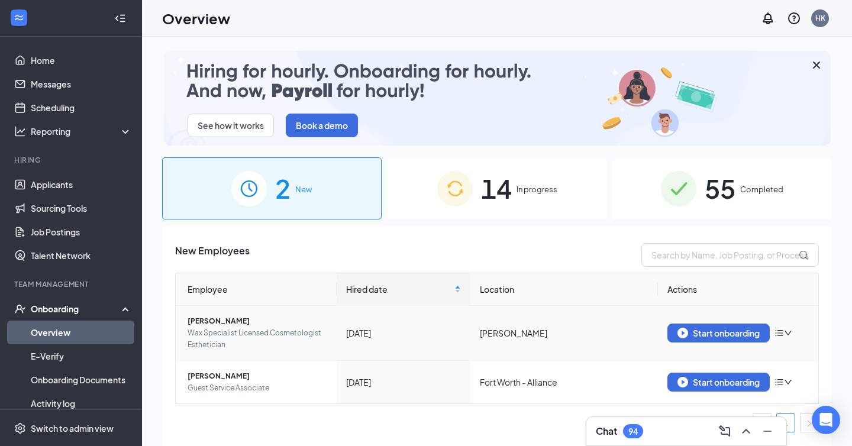
click at [215, 333] on span "Wax Specialist Licensed Cosmetologist Esthetician" at bounding box center [258, 339] width 140 height 24
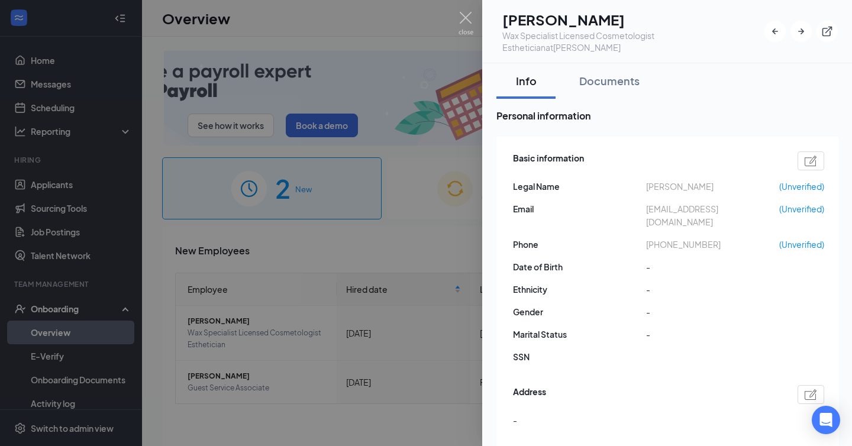
click at [827, 36] on div "CT CIELO TERRAZAS Wax Specialist Licensed Cosmetologist Esthetician at Forney" at bounding box center [666, 31] width 341 height 44
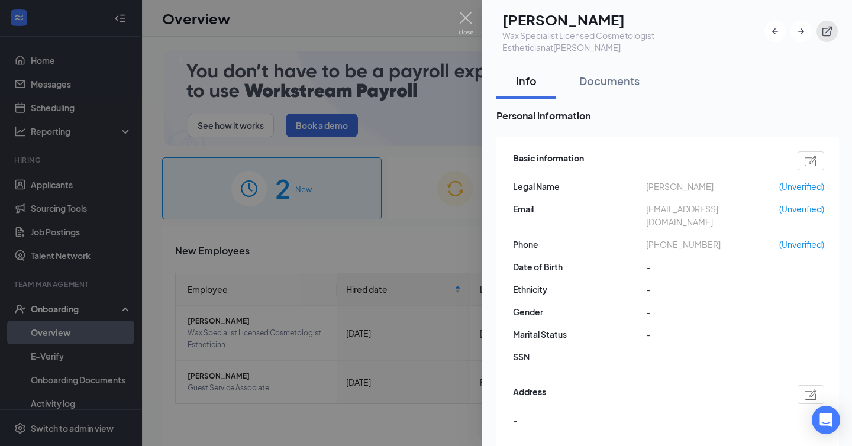
click at [826, 25] on icon "ExternalLink" at bounding box center [827, 31] width 12 height 12
click at [431, 322] on div at bounding box center [426, 223] width 852 height 446
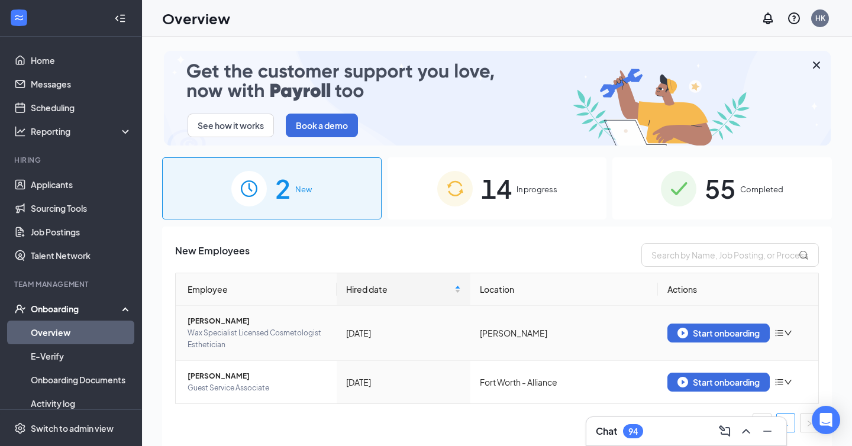
click at [789, 334] on icon "down" at bounding box center [787, 333] width 7 height 5
click at [747, 361] on li "Remove from onboarding" at bounding box center [708, 351] width 115 height 19
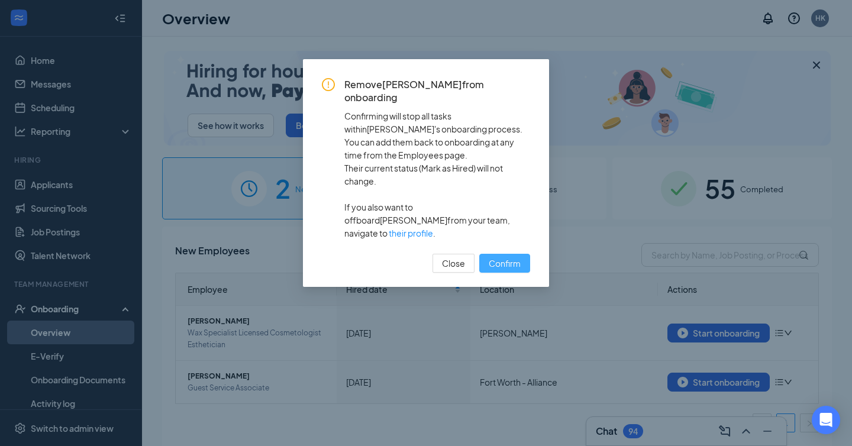
click at [517, 254] on button "Confirm" at bounding box center [504, 263] width 51 height 19
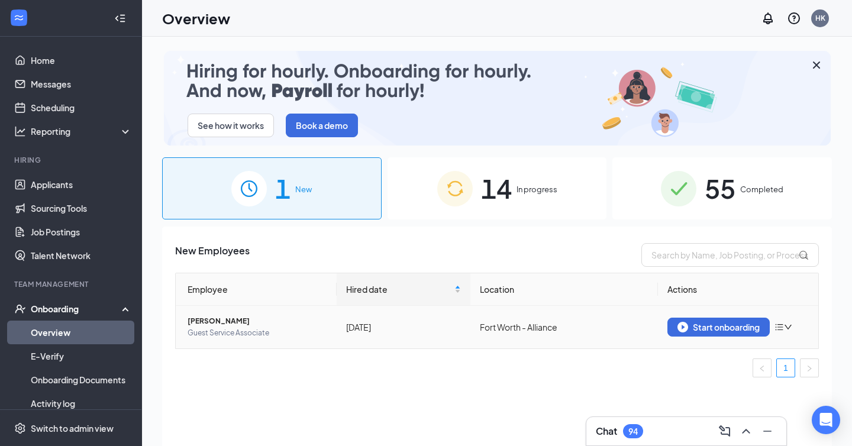
click at [224, 318] on span "[PERSON_NAME]" at bounding box center [258, 321] width 140 height 12
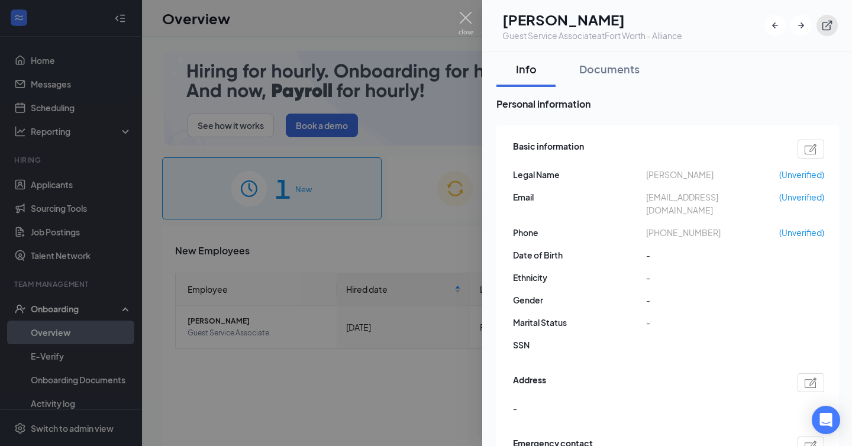
click at [831, 27] on icon "ExternalLink" at bounding box center [827, 26] width 12 height 12
click at [409, 196] on div at bounding box center [426, 223] width 852 height 446
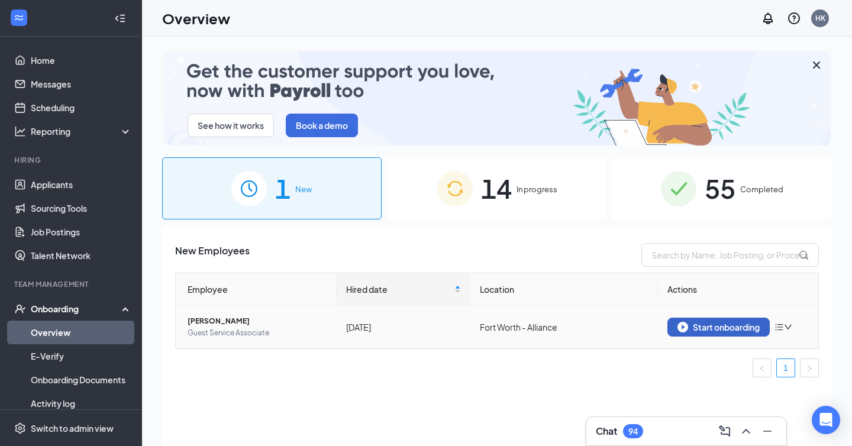
click at [688, 327] on div "Start onboarding" at bounding box center [718, 327] width 82 height 11
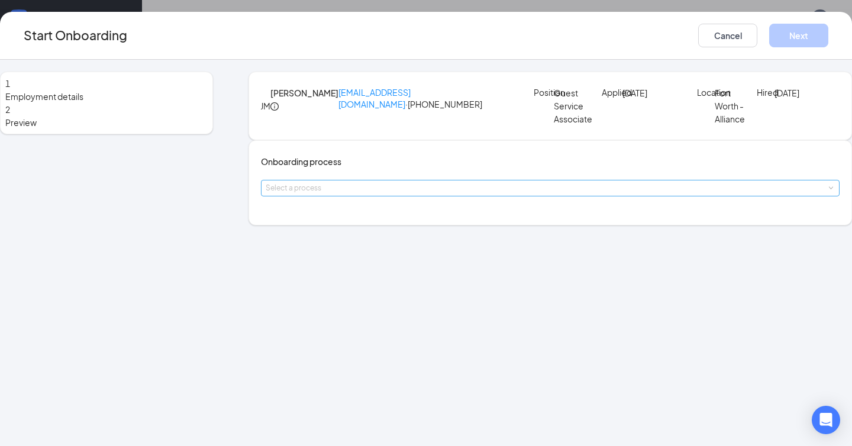
click at [416, 194] on div "Select a process" at bounding box center [548, 188] width 564 height 12
click at [409, 263] on li "WOTC EWC" at bounding box center [387, 264] width 194 height 21
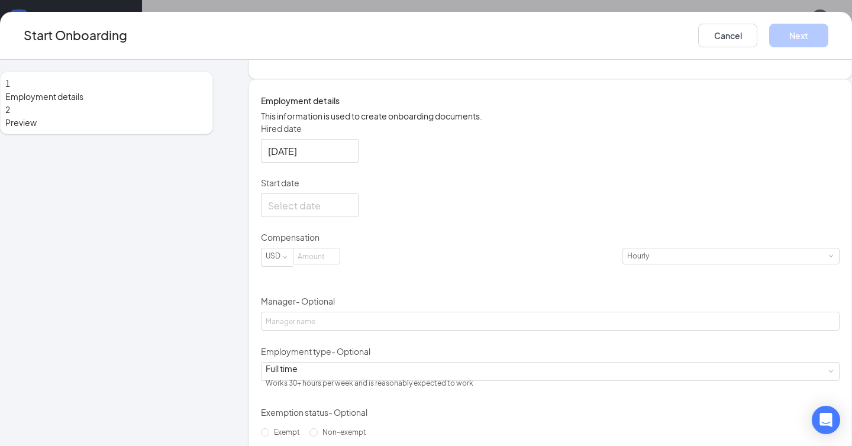
scroll to position [167, 0]
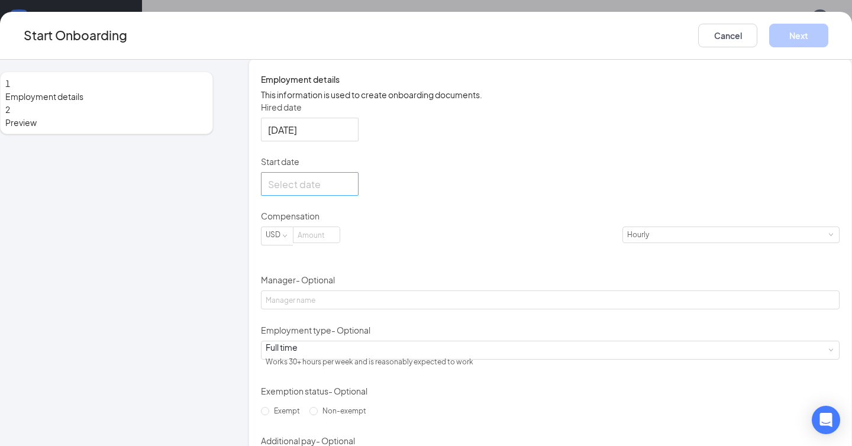
click at [351, 192] on div at bounding box center [309, 184] width 83 height 15
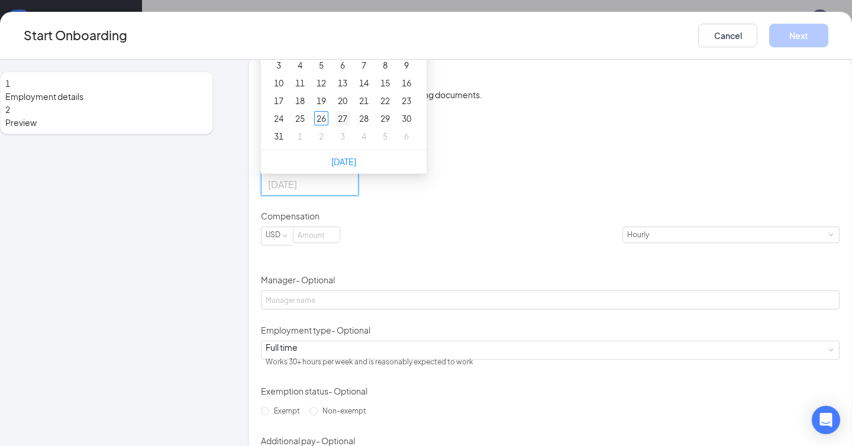
type input "Aug 27, 2025"
click at [350, 125] on div "27" at bounding box center [342, 118] width 14 height 14
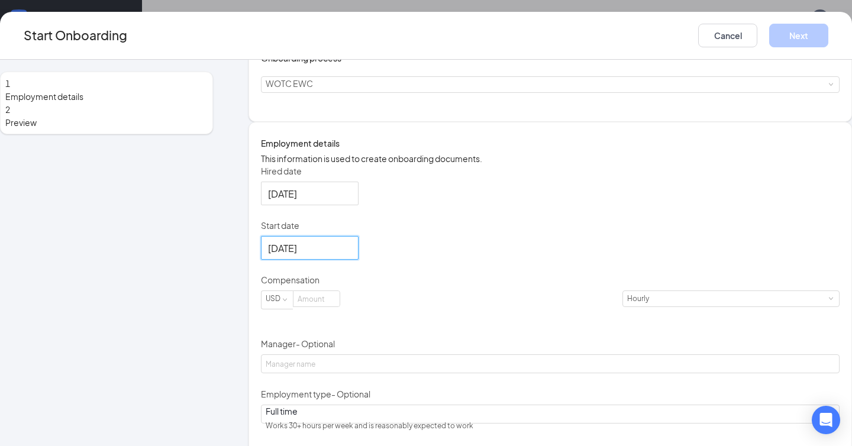
scroll to position [196, 0]
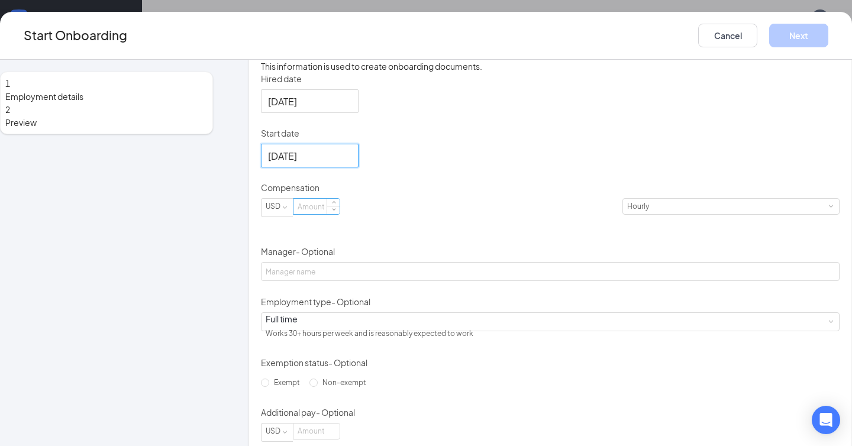
click at [340, 214] on input at bounding box center [316, 206] width 46 height 15
type input "10"
click at [769, 26] on button "Next" at bounding box center [798, 36] width 59 height 24
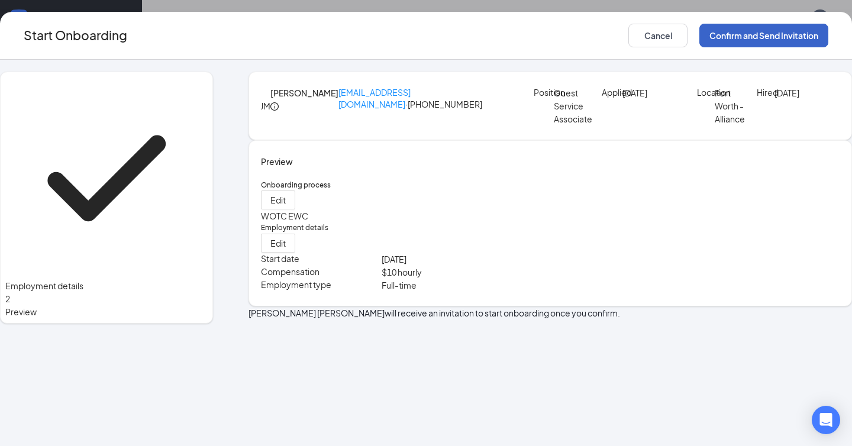
click at [736, 38] on button "Confirm and Send Invitation" at bounding box center [763, 36] width 129 height 24
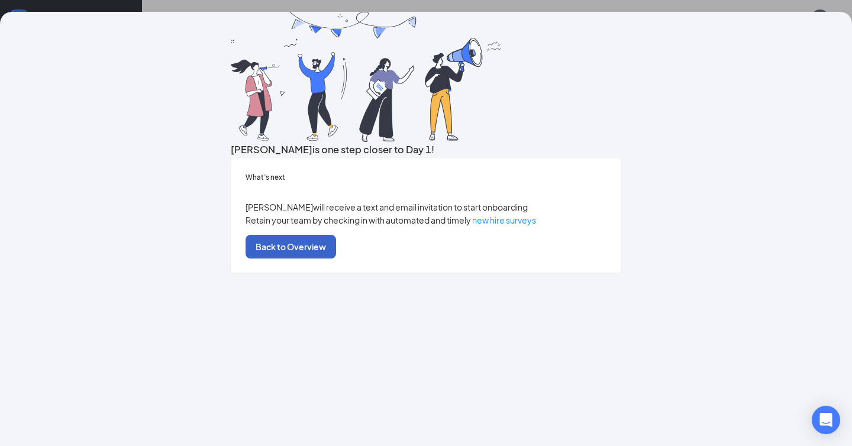
click at [336, 258] on button "Back to Overview" at bounding box center [290, 247] width 91 height 24
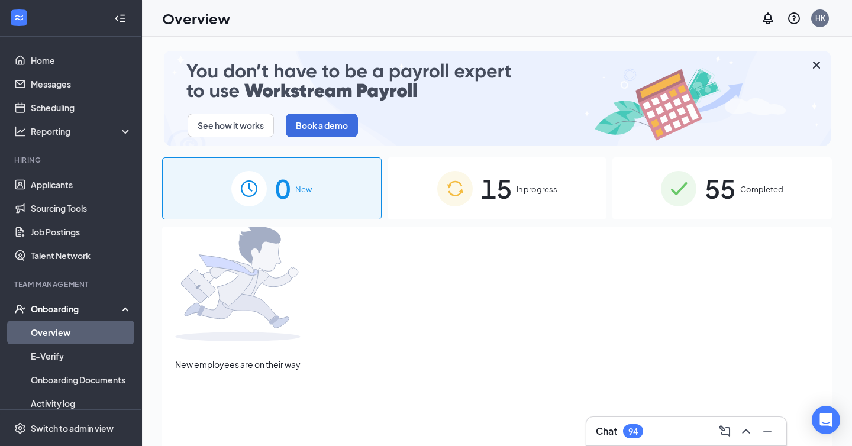
click at [528, 205] on div "15 In progress" at bounding box center [496, 188] width 219 height 62
